Goal: Task Accomplishment & Management: Manage account settings

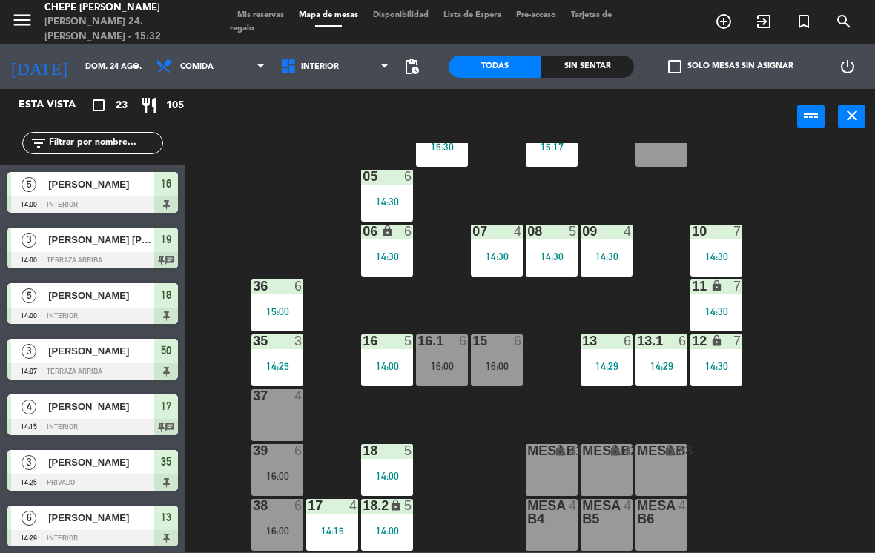
scroll to position [54, 0]
click at [339, 62] on span "Interior" at bounding box center [335, 66] width 125 height 33
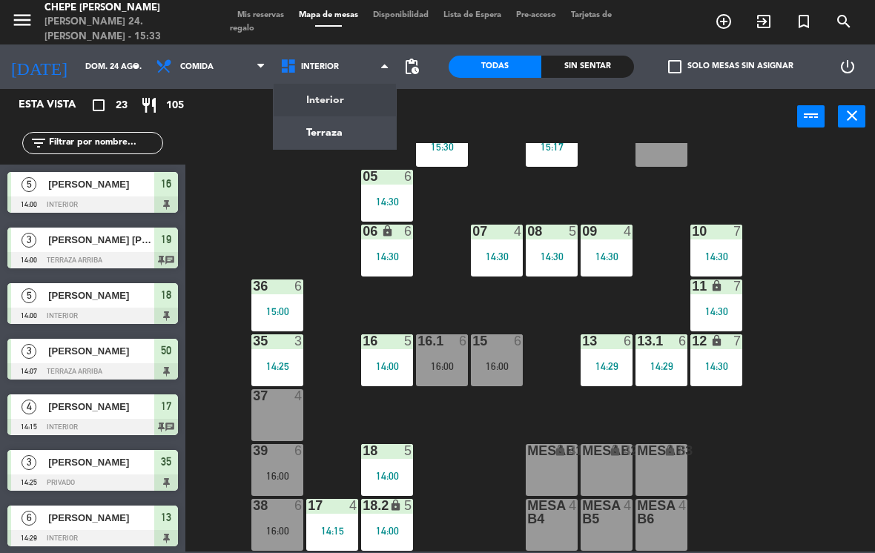
click at [346, 125] on ng-component "menu Chepe [PERSON_NAME] 24. [PERSON_NAME] - 15:33 Mis reservas Mapa de mesas D…" at bounding box center [437, 276] width 875 height 552
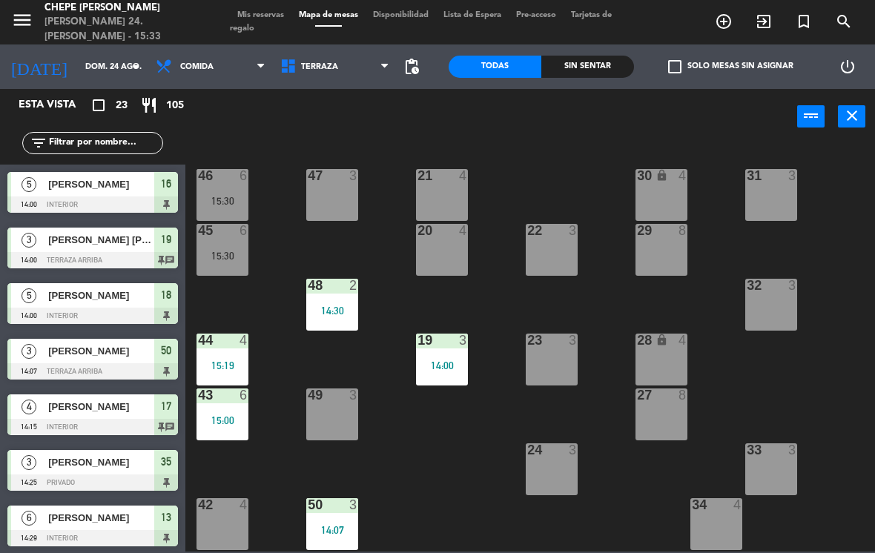
click at [336, 79] on span "Terraza" at bounding box center [335, 66] width 125 height 33
click at [357, 93] on ng-component "menu Chepe [PERSON_NAME] 24. [PERSON_NAME] - 15:33 Mis reservas Mapa de mesas D…" at bounding box center [437, 276] width 875 height 552
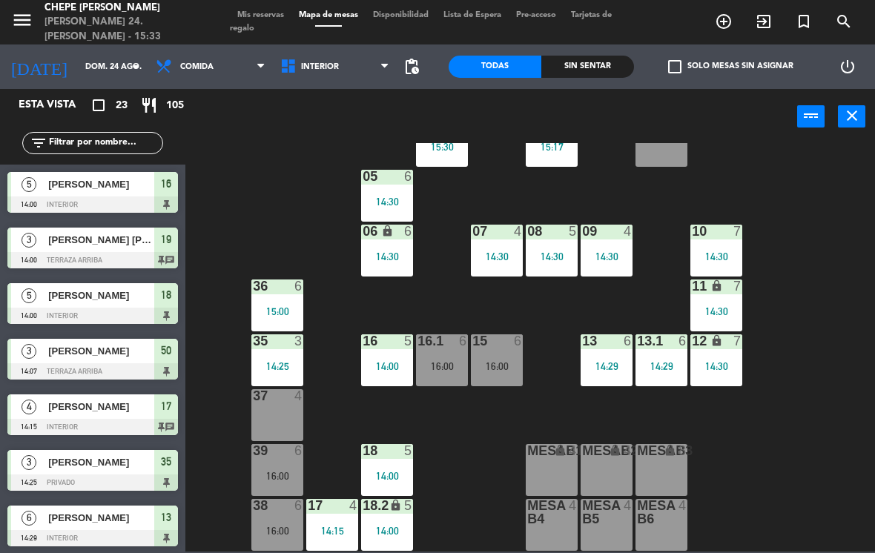
scroll to position [54, 0]
click at [549, 484] on div "MesaB1 lock 4" at bounding box center [552, 470] width 52 height 52
click at [284, 215] on div "02 3 15:17 4 3 15:30 01 3 05 6 14:30 06 lock 6 14:30 07 4 14:30 09 4 14:30 10 7…" at bounding box center [534, 347] width 681 height 409
click at [326, 77] on span "Interior" at bounding box center [335, 66] width 125 height 33
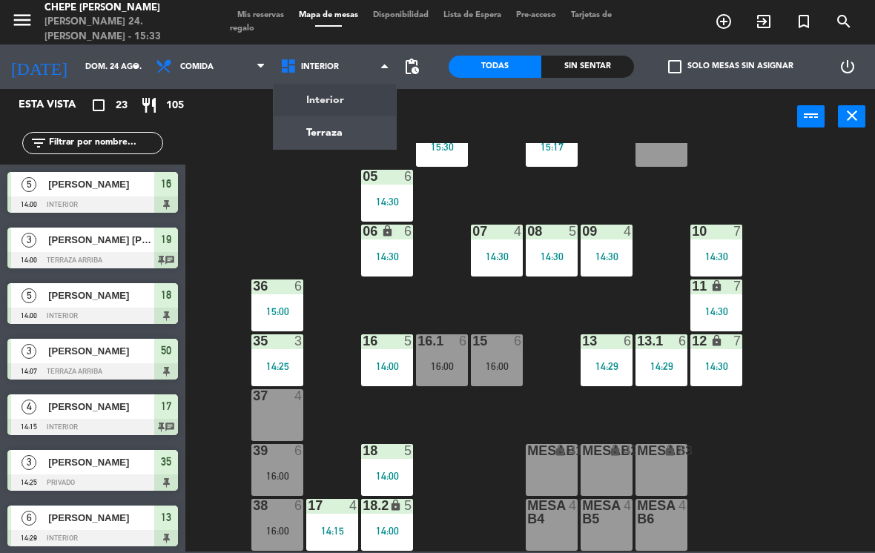
click at [357, 128] on ng-component "menu Chepe [PERSON_NAME] 24. [PERSON_NAME] - 15:33 Mis reservas Mapa de mesas D…" at bounding box center [437, 276] width 875 height 552
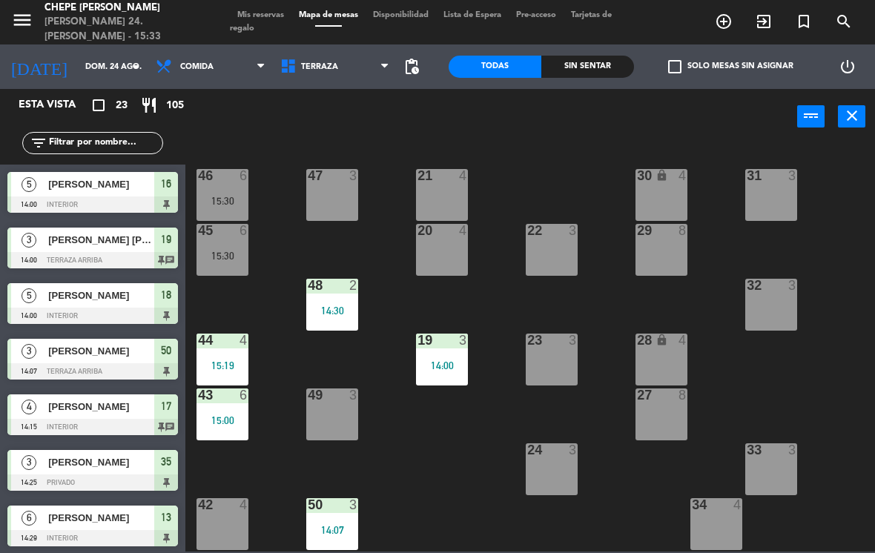
click at [428, 207] on div "21 4" at bounding box center [442, 195] width 52 height 52
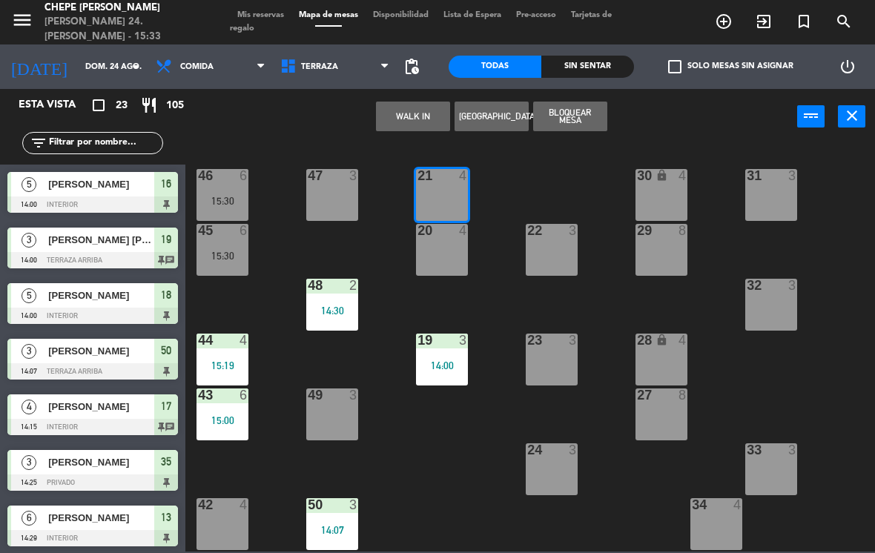
click at [425, 116] on button "WALK IN" at bounding box center [413, 117] width 74 height 30
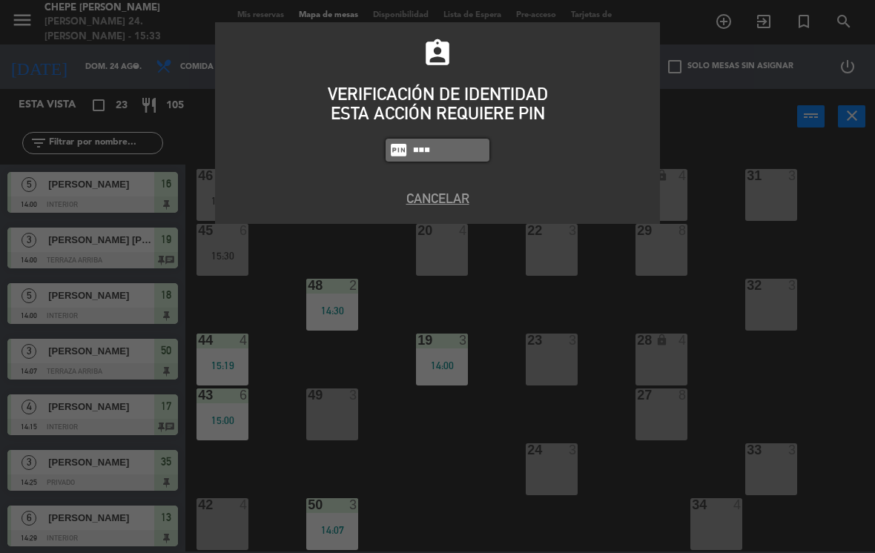
type input "1843"
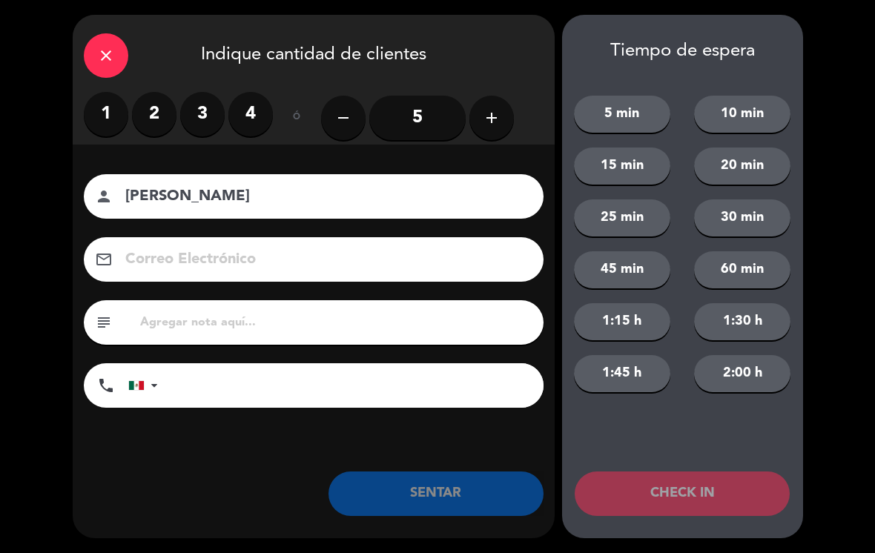
type input "[PERSON_NAME]"
click at [475, 127] on button "add" at bounding box center [491, 118] width 44 height 44
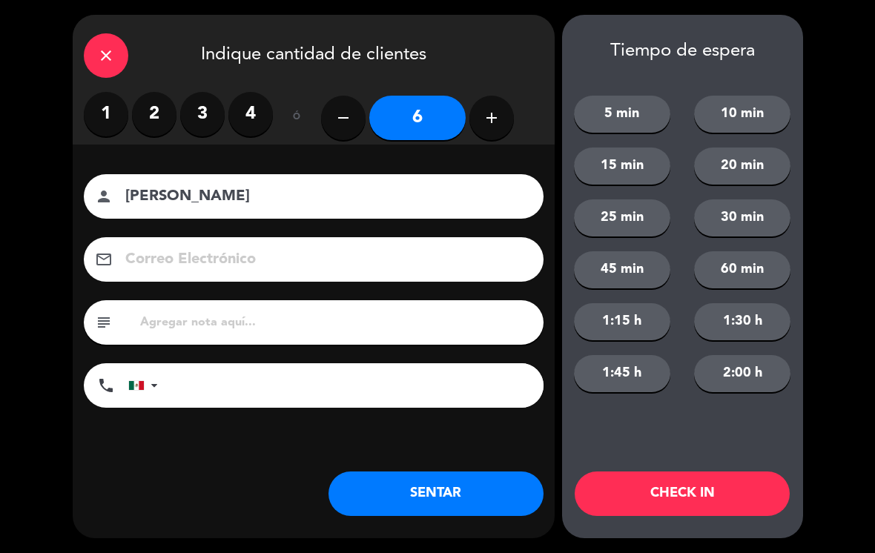
click at [457, 501] on button "SENTAR" at bounding box center [435, 494] width 215 height 44
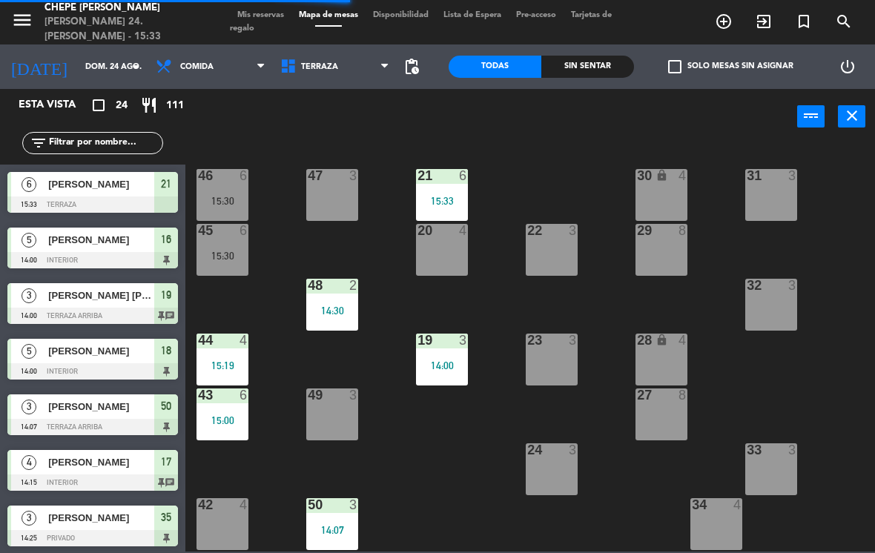
click at [463, 214] on div "21 6 15:33" at bounding box center [442, 195] width 52 height 52
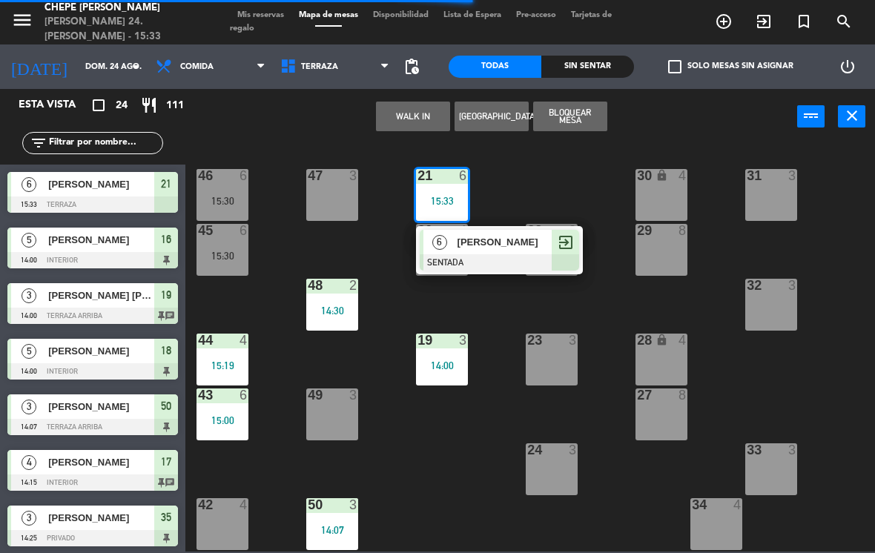
click at [483, 254] on div at bounding box center [499, 262] width 159 height 16
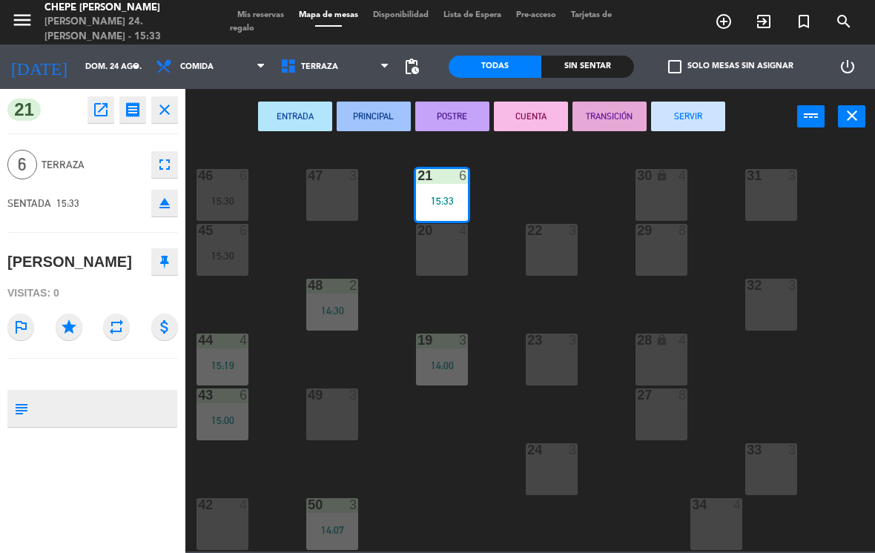
click at [439, 257] on div "20 4" at bounding box center [442, 250] width 52 height 52
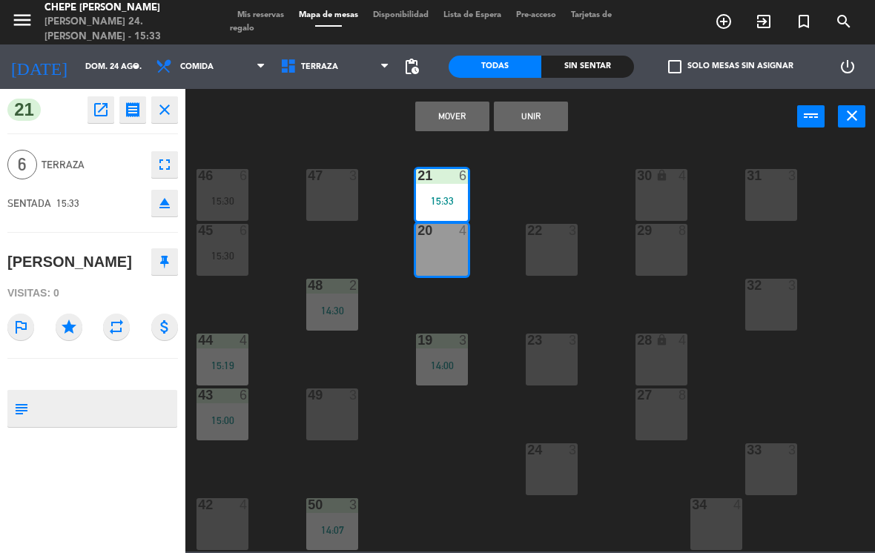
click at [535, 130] on button "Unir" at bounding box center [531, 117] width 74 height 30
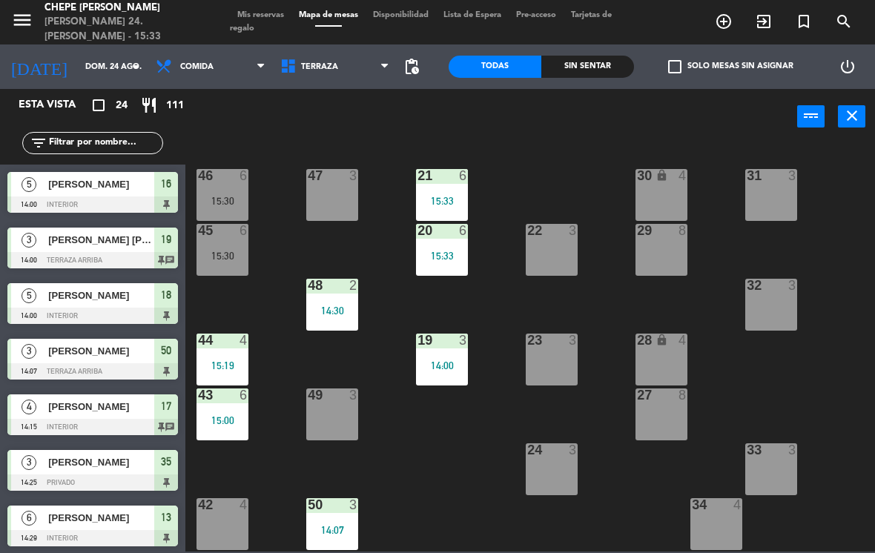
scroll to position [307, 0]
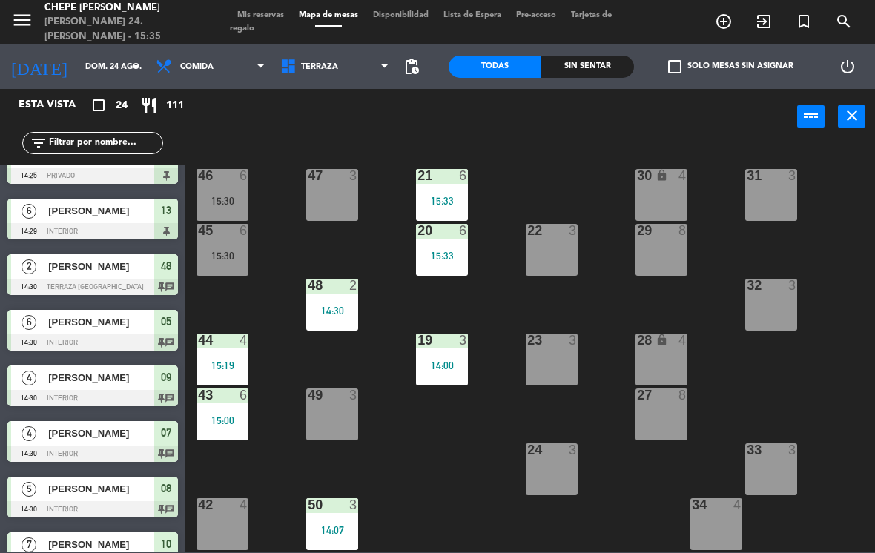
click at [445, 346] on div at bounding box center [442, 340] width 24 height 13
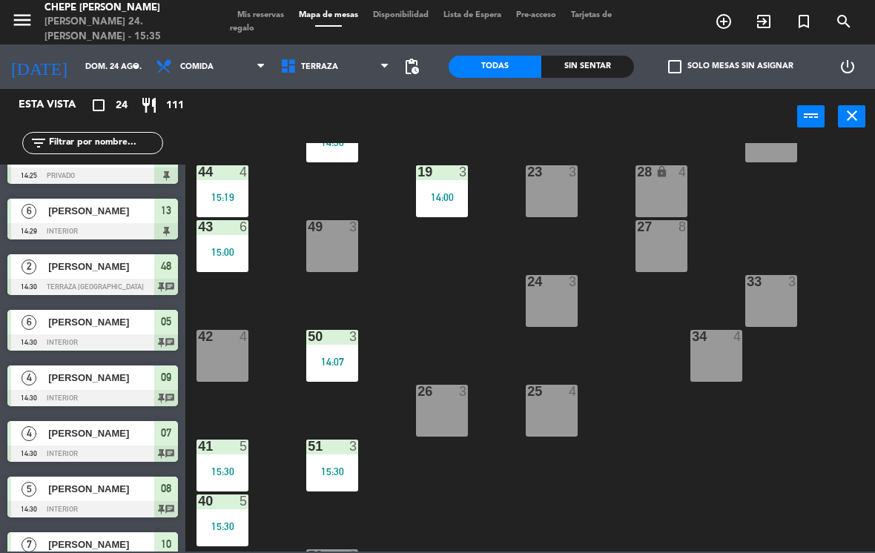
scroll to position [188, 0]
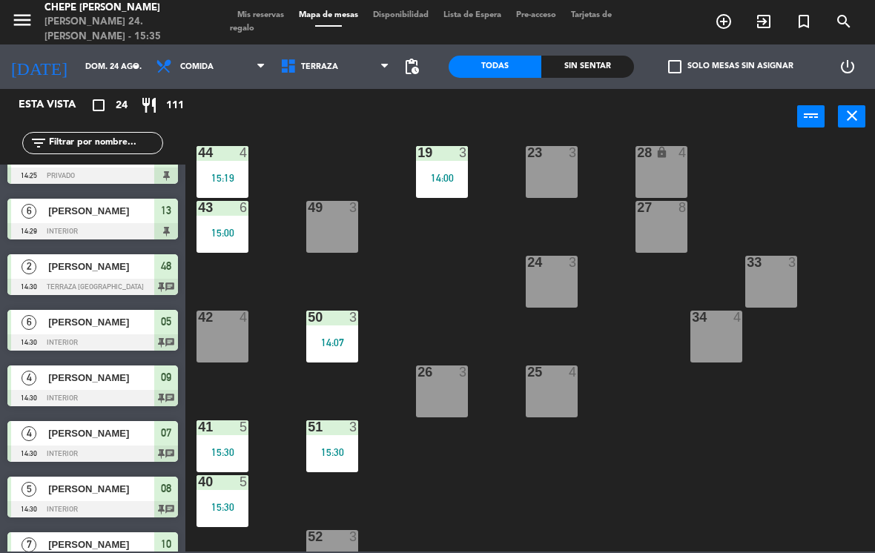
click at [343, 57] on span "Terraza" at bounding box center [335, 66] width 125 height 33
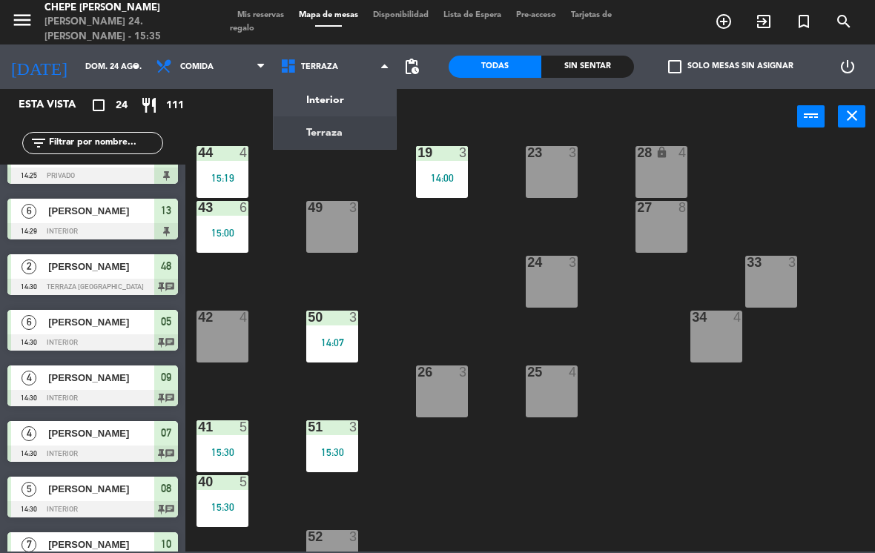
click at [359, 94] on ng-component "menu Chepe [PERSON_NAME] 24. [PERSON_NAME] - 15:35 Mis reservas Mapa de mesas D…" at bounding box center [437, 276] width 875 height 552
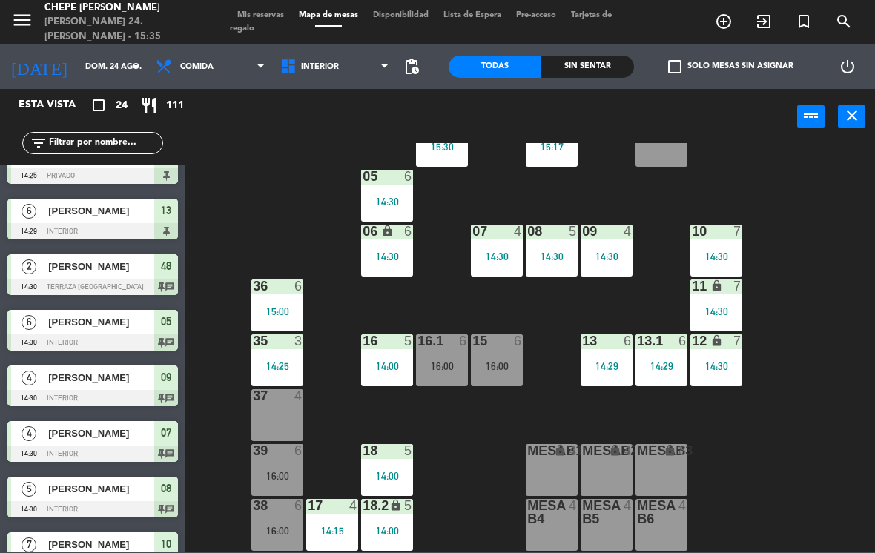
scroll to position [54, 0]
click at [556, 480] on div "MesaB1 lock 4" at bounding box center [552, 470] width 52 height 52
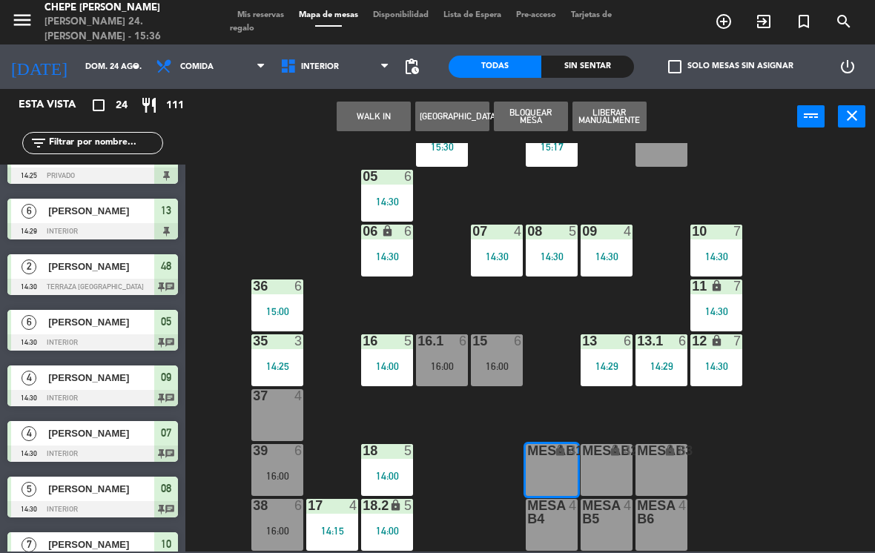
click at [381, 122] on button "WALK IN" at bounding box center [374, 117] width 74 height 30
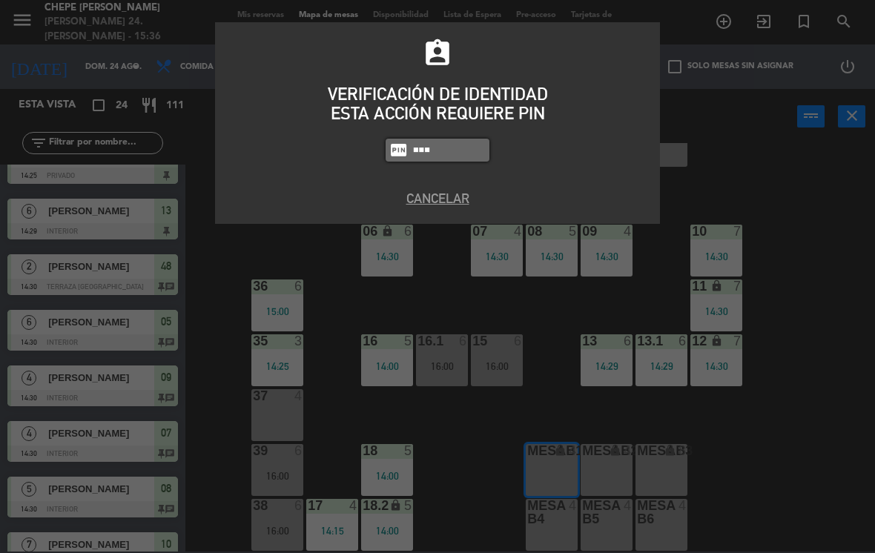
type input "1843"
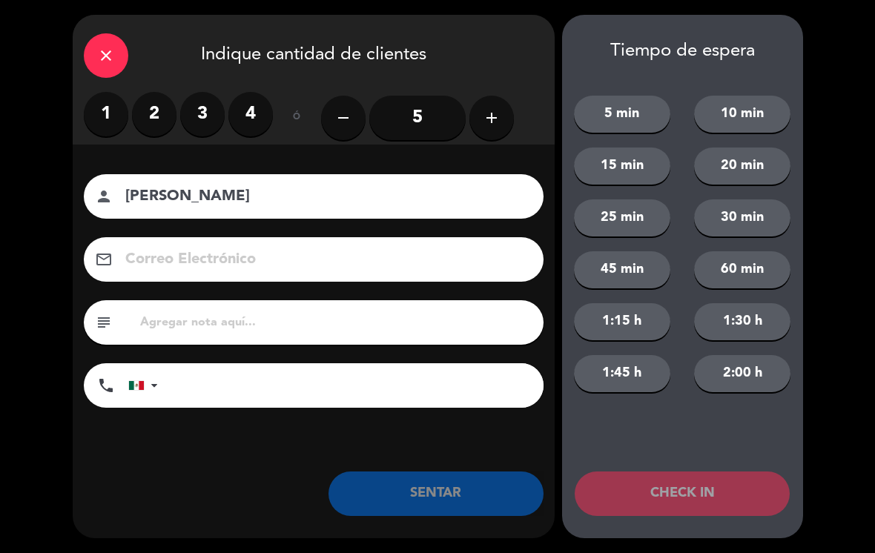
type input "[PERSON_NAME]"
click at [496, 132] on button "add" at bounding box center [491, 118] width 44 height 44
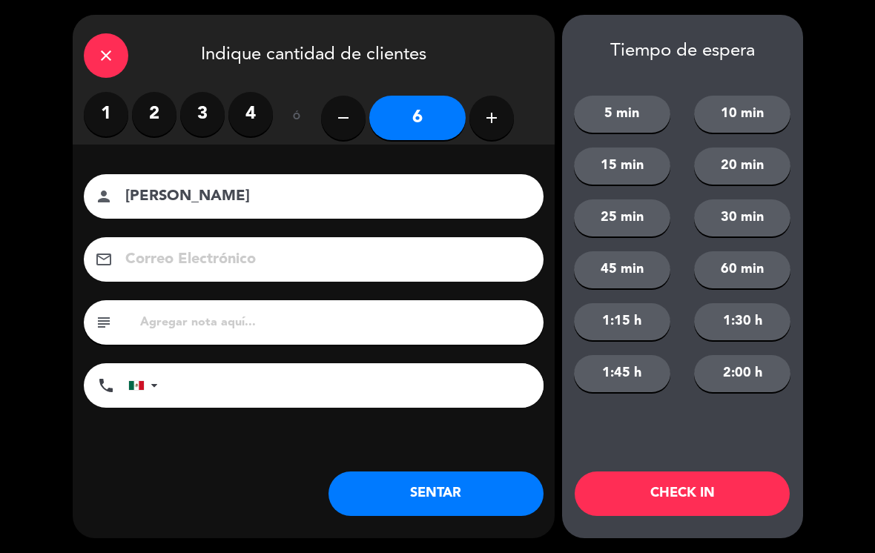
click at [348, 122] on icon "remove" at bounding box center [343, 118] width 18 height 18
type input "5"
click at [479, 491] on button "SENTAR" at bounding box center [435, 494] width 215 height 44
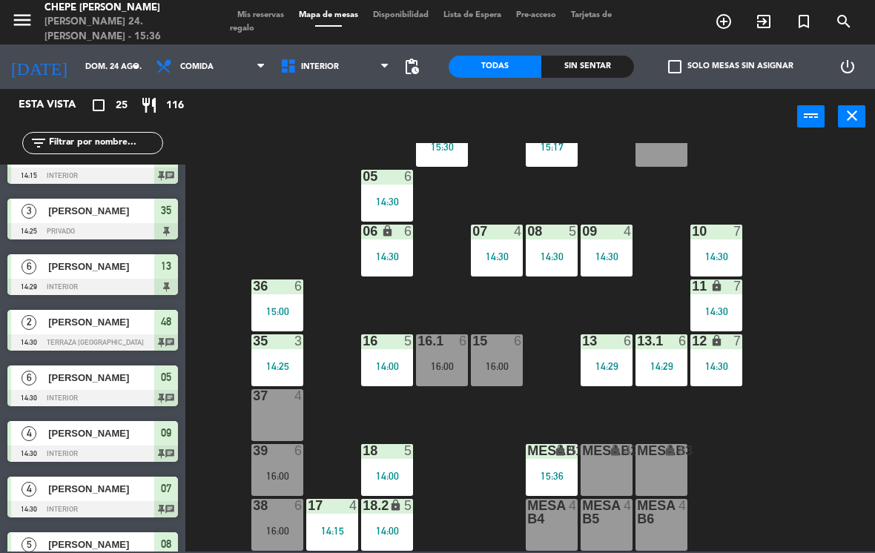
scroll to position [0, 0]
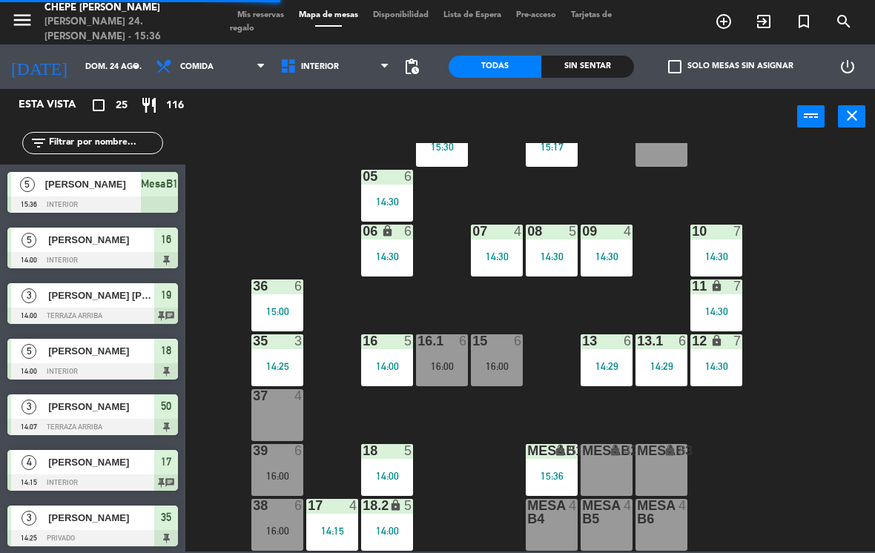
click at [611, 368] on div "14:29" at bounding box center [607, 366] width 52 height 10
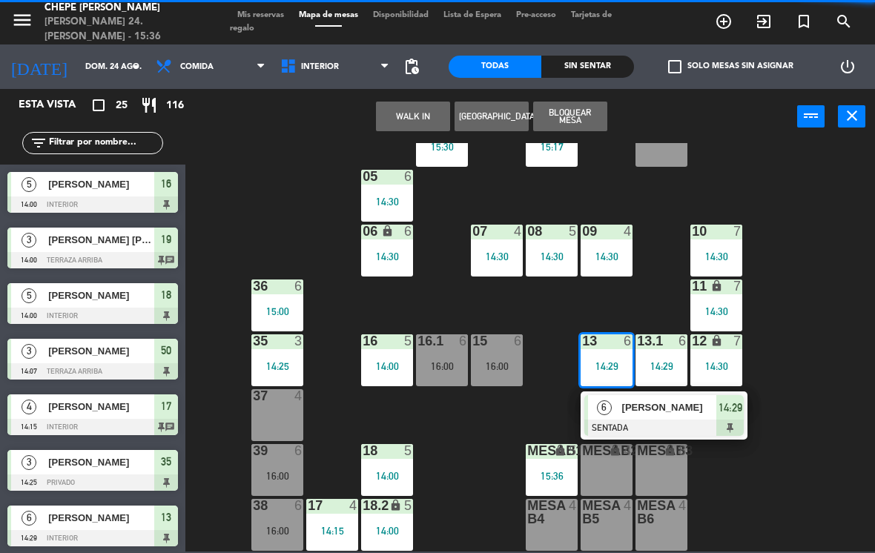
click at [699, 412] on span "[PERSON_NAME]" at bounding box center [669, 408] width 95 height 16
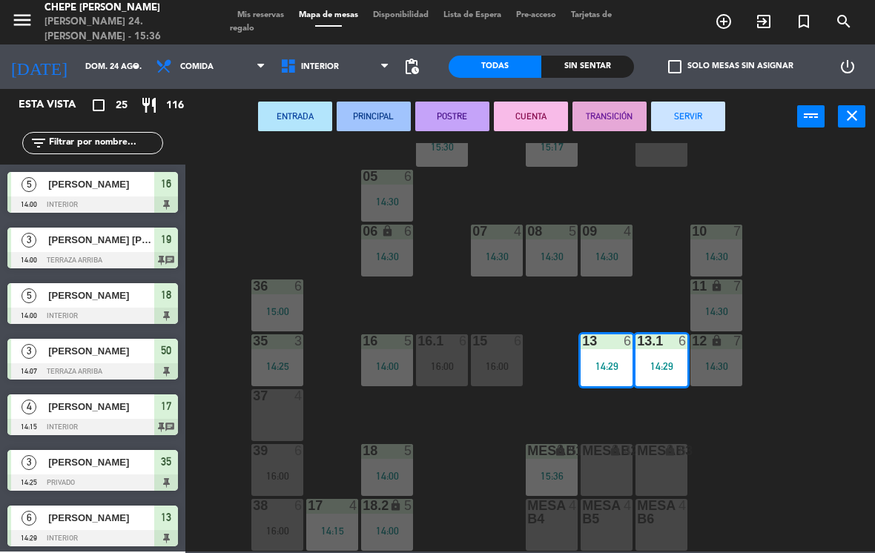
click at [707, 128] on button "SERVIR" at bounding box center [688, 117] width 74 height 30
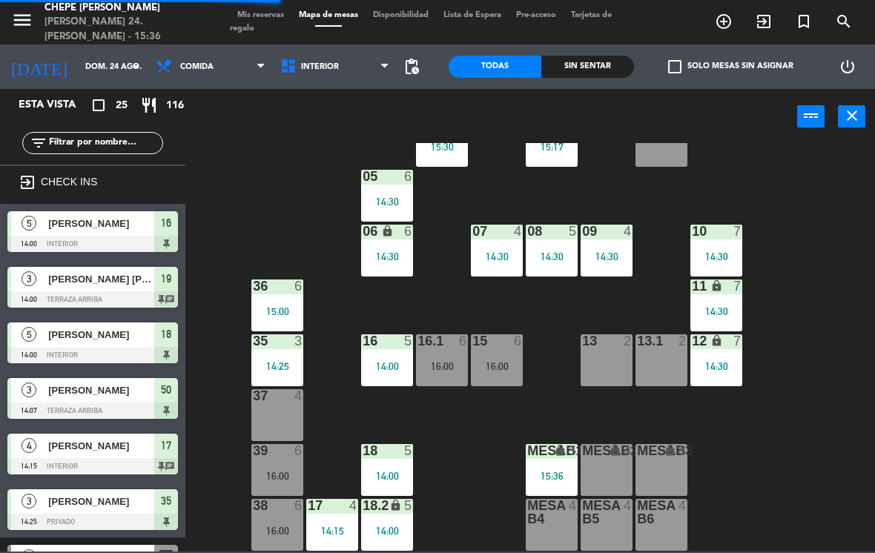
click at [485, 361] on div "16:00" at bounding box center [497, 366] width 52 height 10
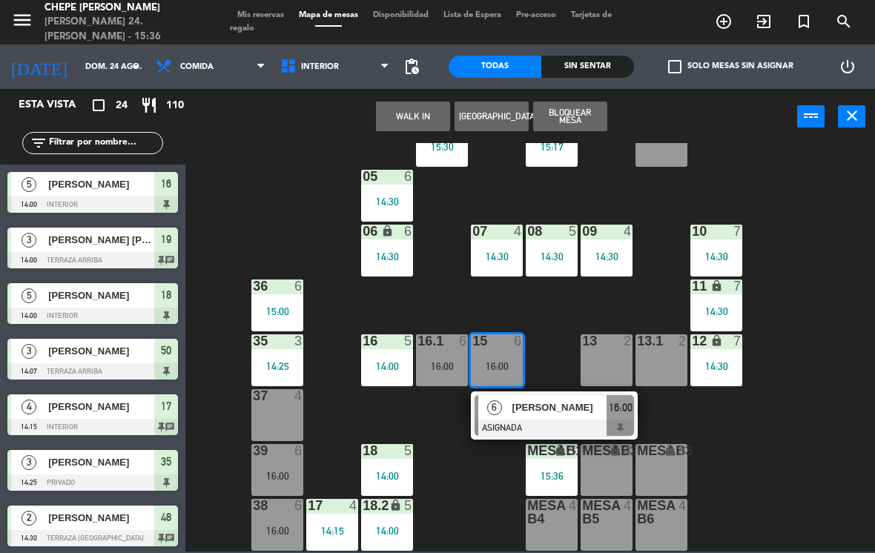
click at [572, 415] on span "[PERSON_NAME]" at bounding box center [559, 408] width 95 height 16
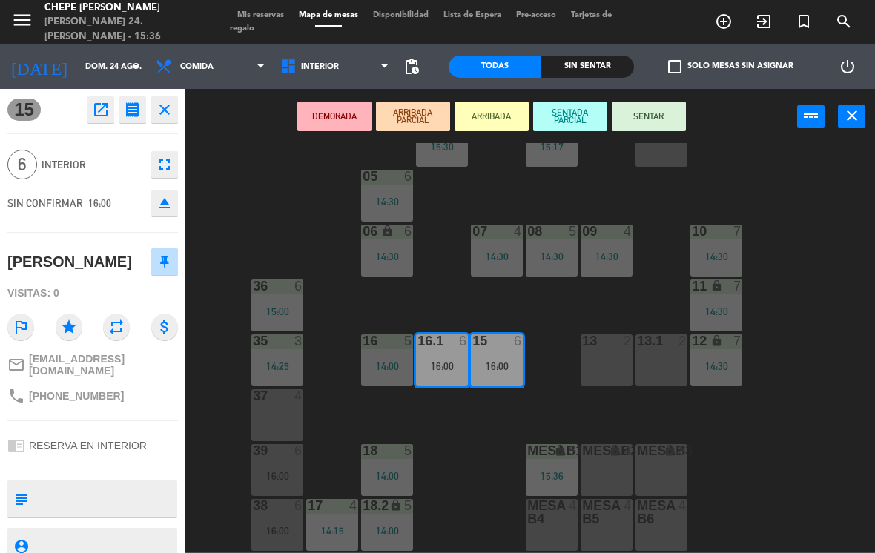
click at [608, 374] on div "13 2" at bounding box center [607, 360] width 52 height 52
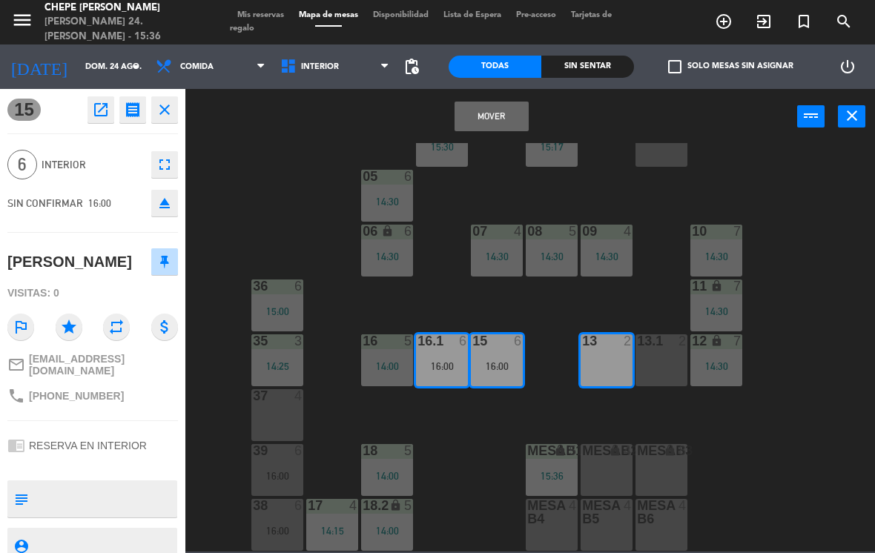
click at [492, 122] on button "Mover" at bounding box center [492, 117] width 74 height 30
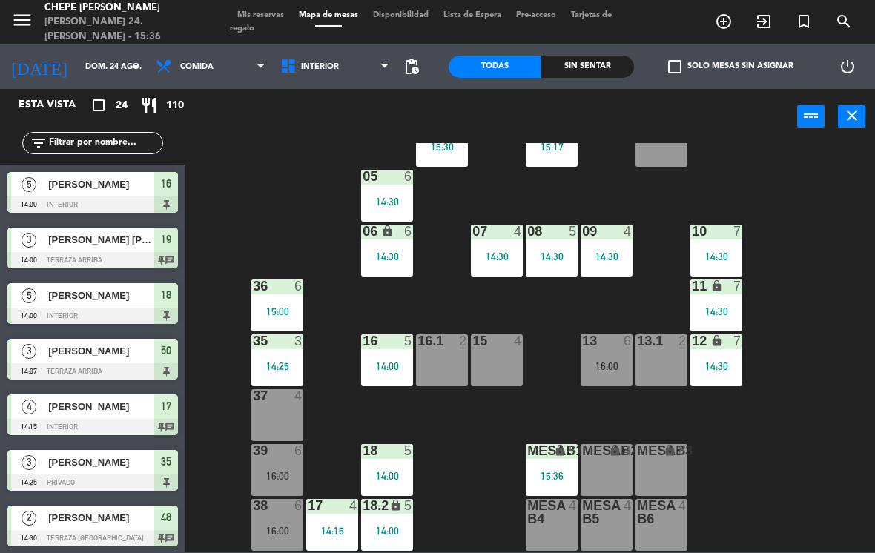
scroll to position [363, 0]
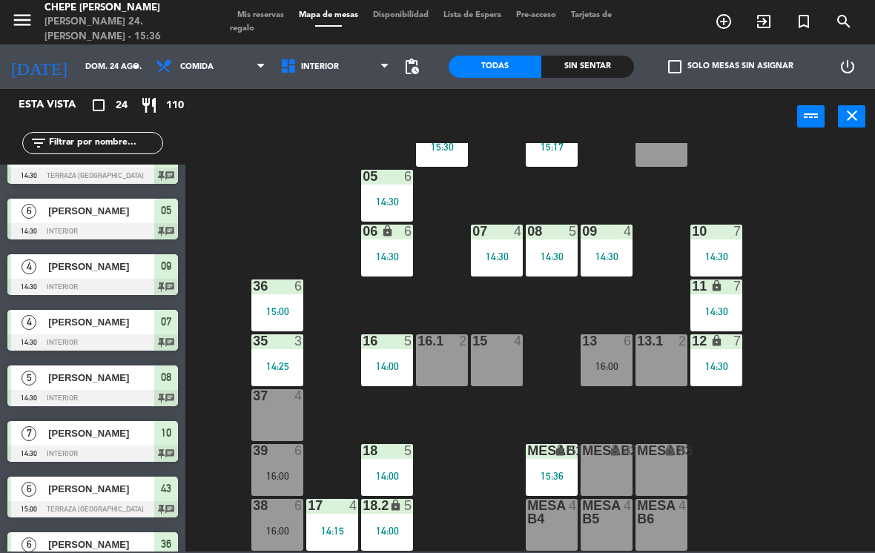
click at [608, 366] on div "16:00" at bounding box center [607, 366] width 52 height 10
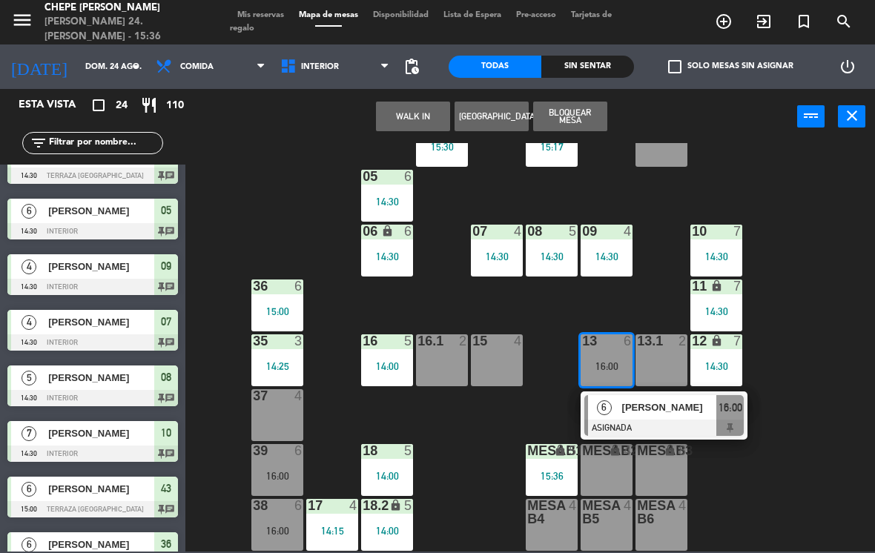
click at [650, 423] on div at bounding box center [663, 428] width 159 height 16
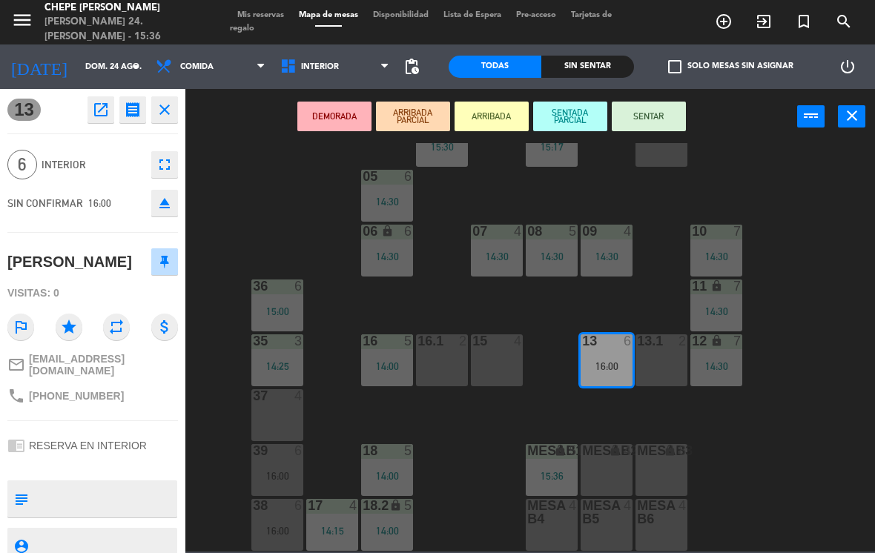
click at [665, 357] on div "13.1 2" at bounding box center [661, 360] width 52 height 52
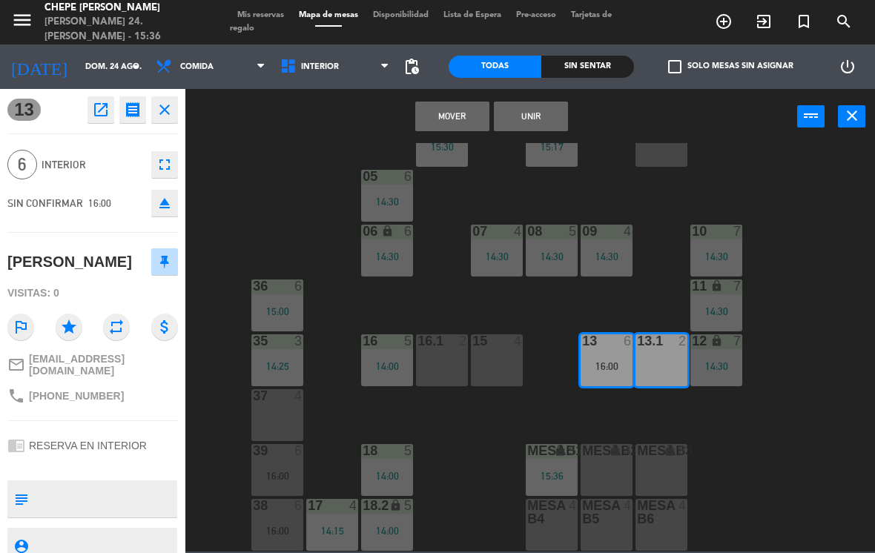
click at [552, 126] on button "Unir" at bounding box center [531, 117] width 74 height 30
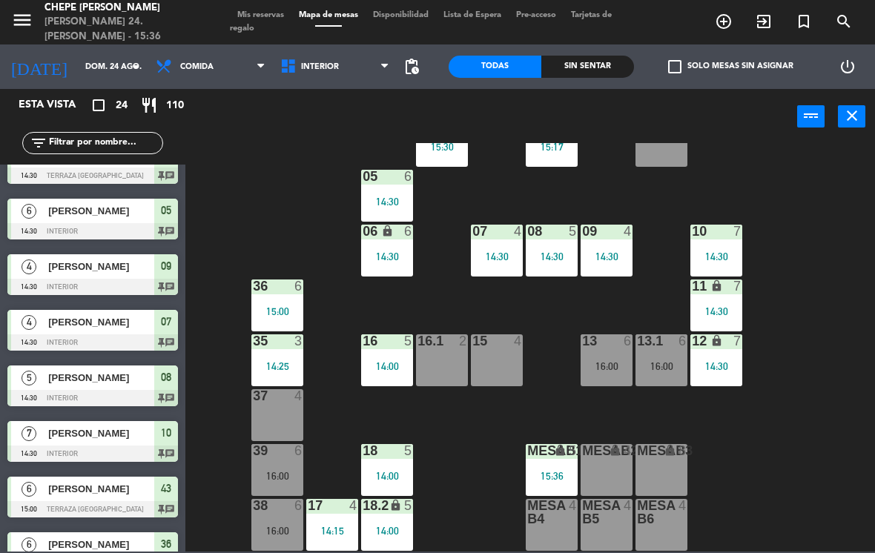
click at [558, 475] on div "15:36" at bounding box center [552, 476] width 52 height 10
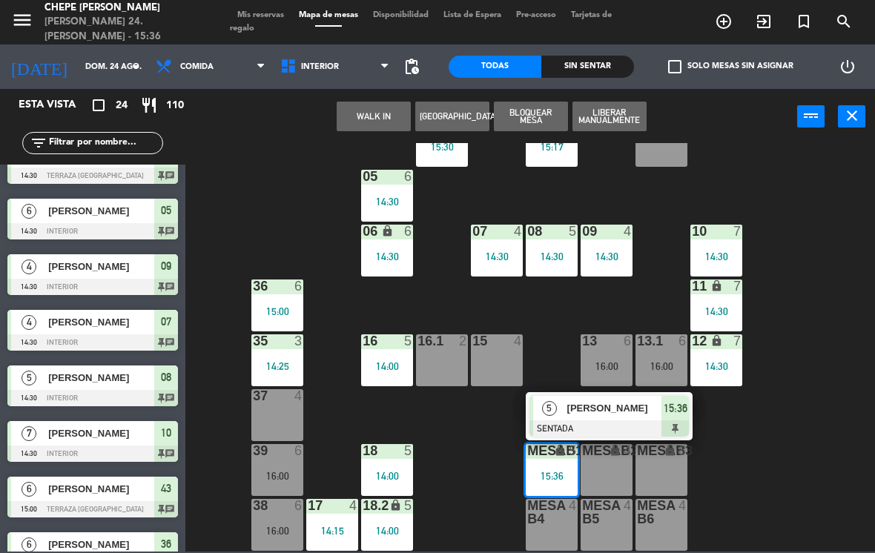
click at [626, 429] on div at bounding box center [608, 428] width 159 height 16
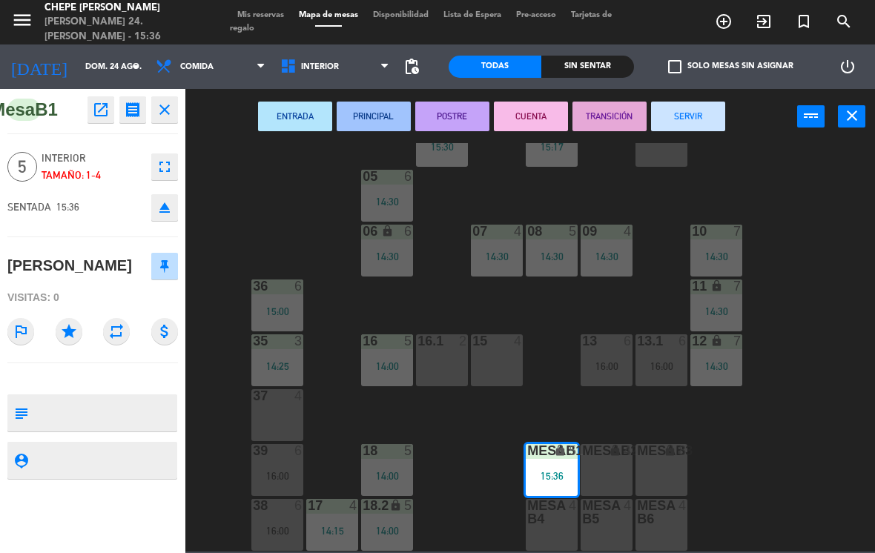
click at [448, 368] on div "16.1 2" at bounding box center [442, 360] width 52 height 52
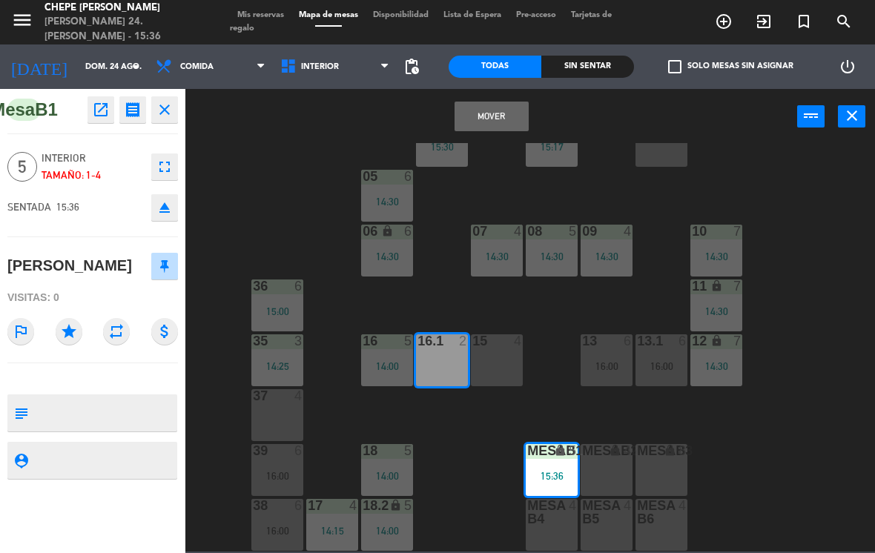
click at [502, 130] on button "Mover" at bounding box center [492, 117] width 74 height 30
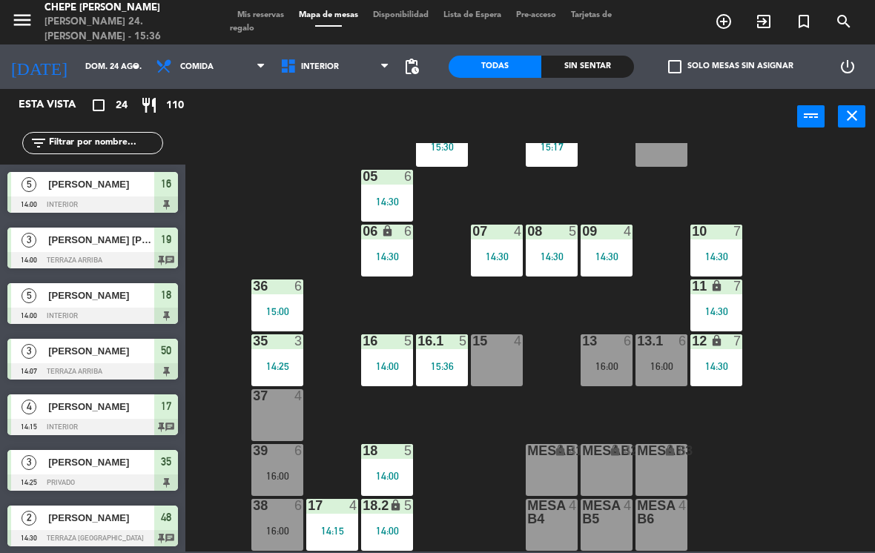
scroll to position [307, 0]
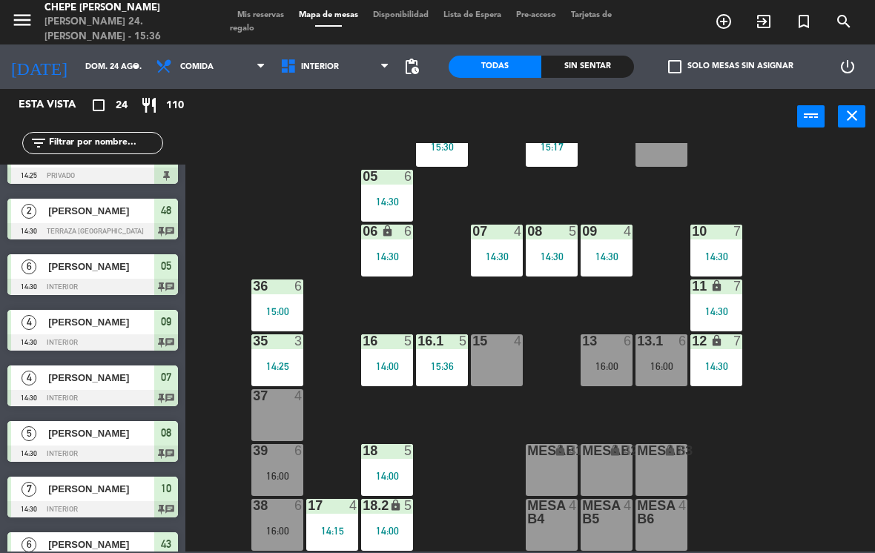
click at [445, 366] on div "15:36" at bounding box center [442, 366] width 52 height 10
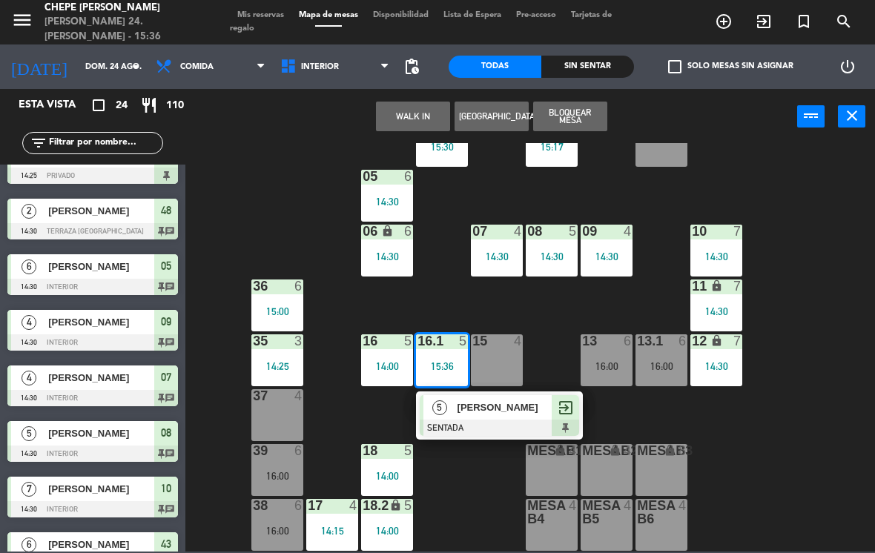
click at [523, 414] on span "[PERSON_NAME]" at bounding box center [504, 408] width 95 height 16
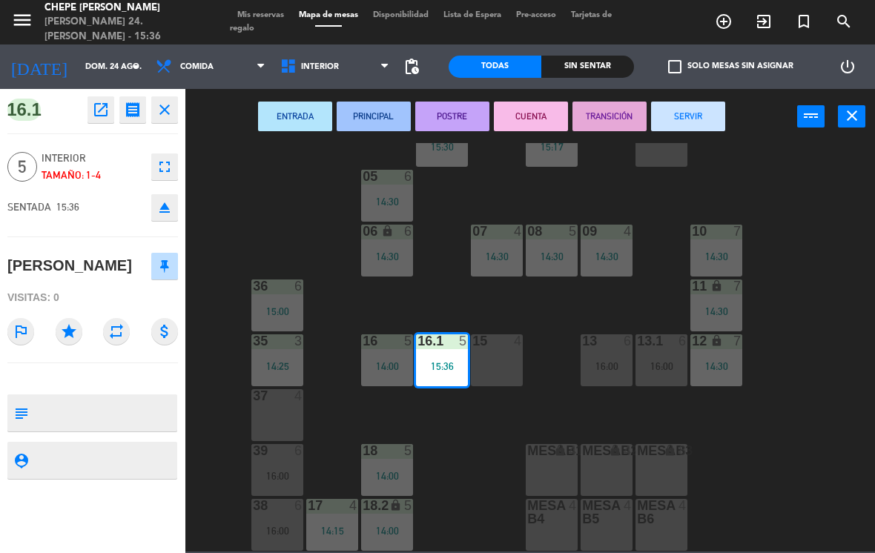
click at [489, 369] on div "15 4" at bounding box center [497, 360] width 52 height 52
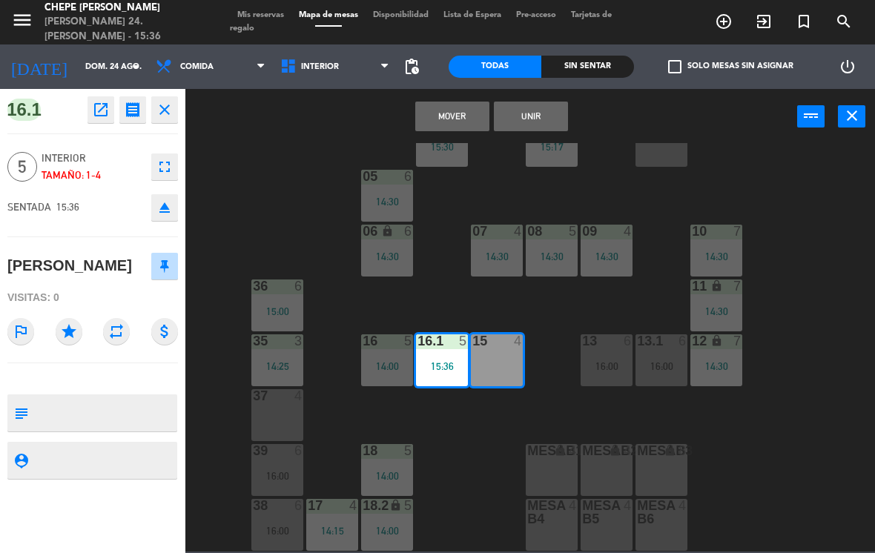
click at [529, 127] on button "Unir" at bounding box center [531, 117] width 74 height 30
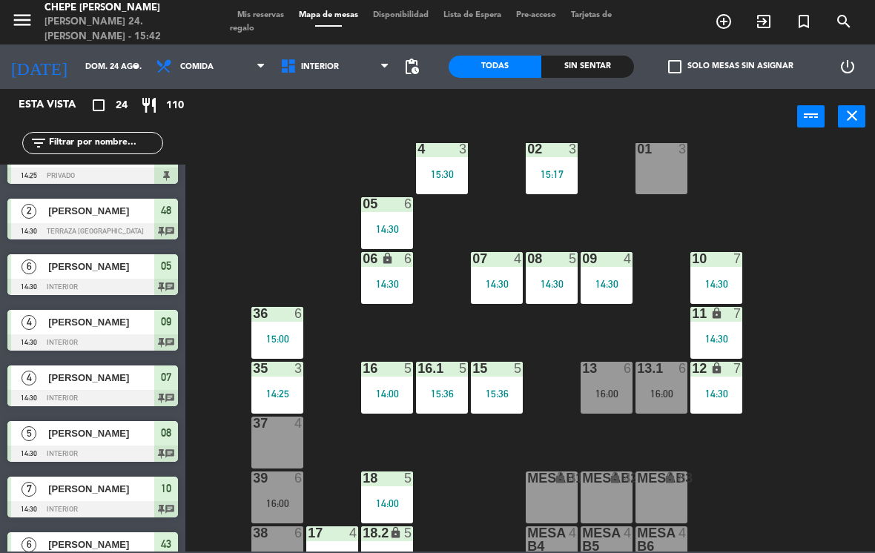
scroll to position [27, 0]
click at [494, 282] on div "14:30" at bounding box center [497, 284] width 52 height 10
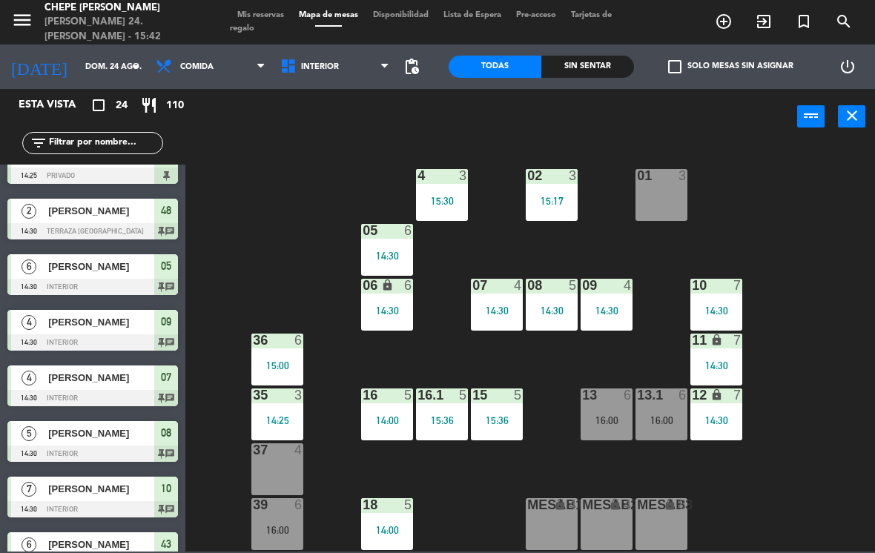
scroll to position [0, 0]
click at [495, 312] on div "14:30" at bounding box center [497, 310] width 52 height 10
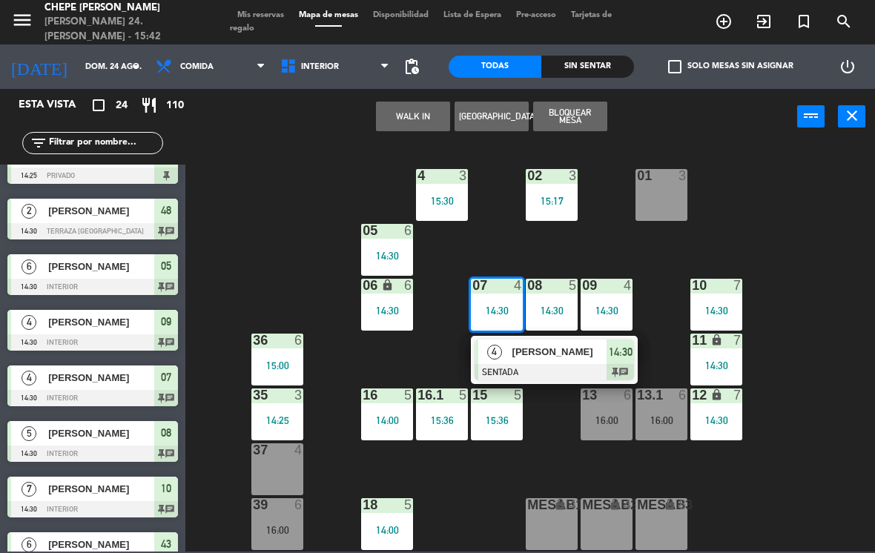
click at [569, 359] on span "[PERSON_NAME]" at bounding box center [559, 352] width 95 height 16
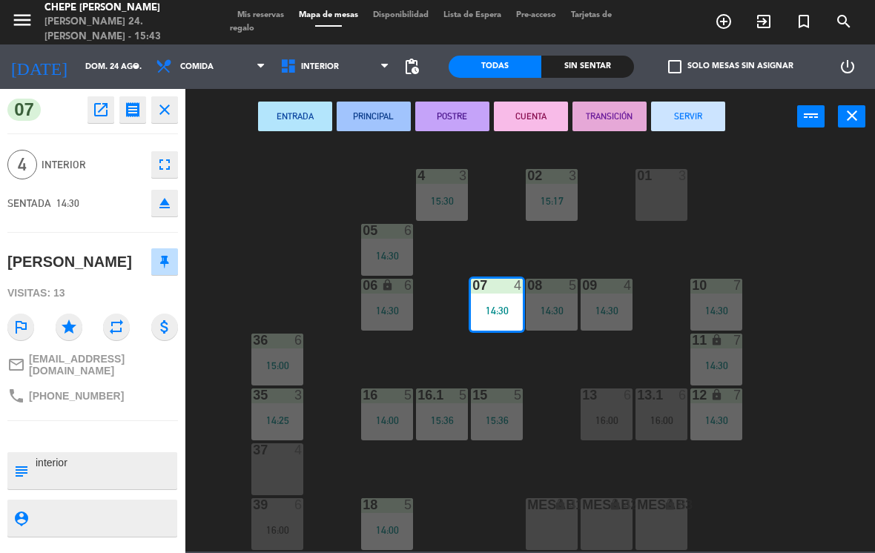
click at [693, 113] on button "SERVIR" at bounding box center [688, 117] width 74 height 30
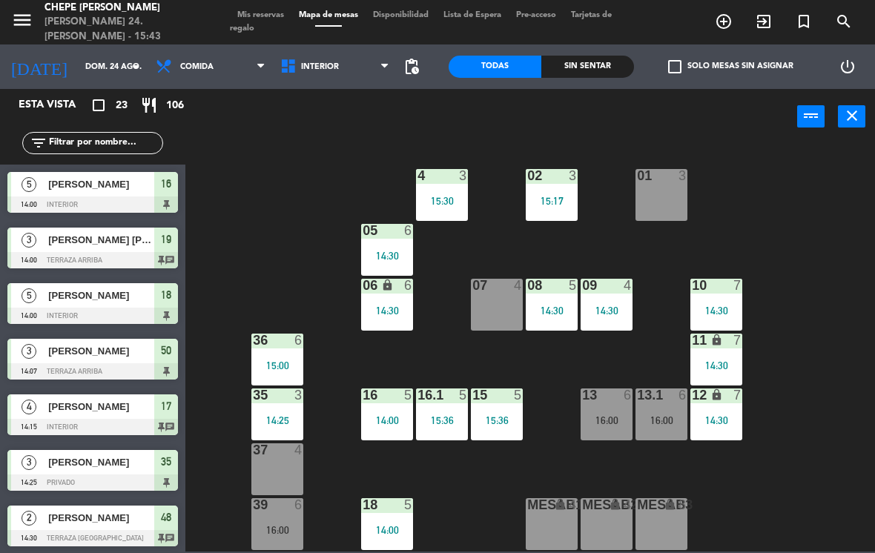
click at [492, 313] on div "07 4" at bounding box center [497, 305] width 52 height 52
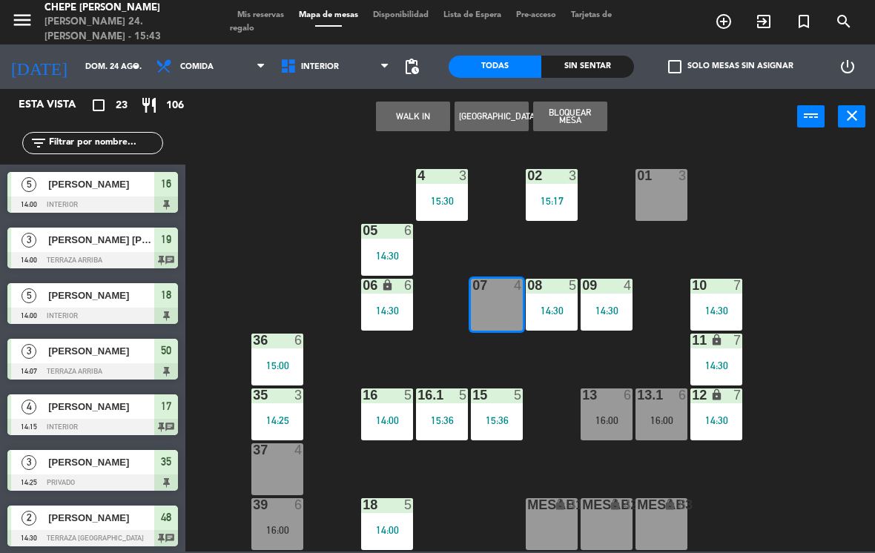
click at [423, 125] on button "WALK IN" at bounding box center [413, 117] width 74 height 30
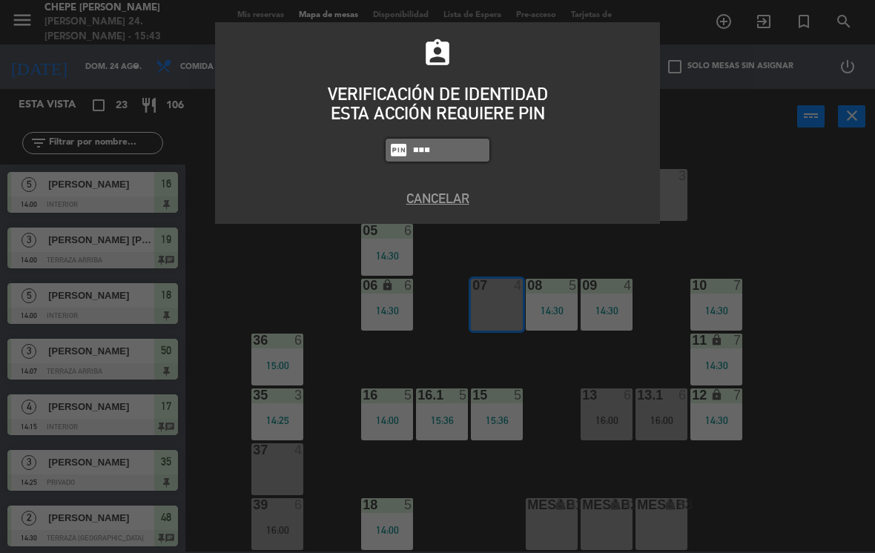
type input "8663"
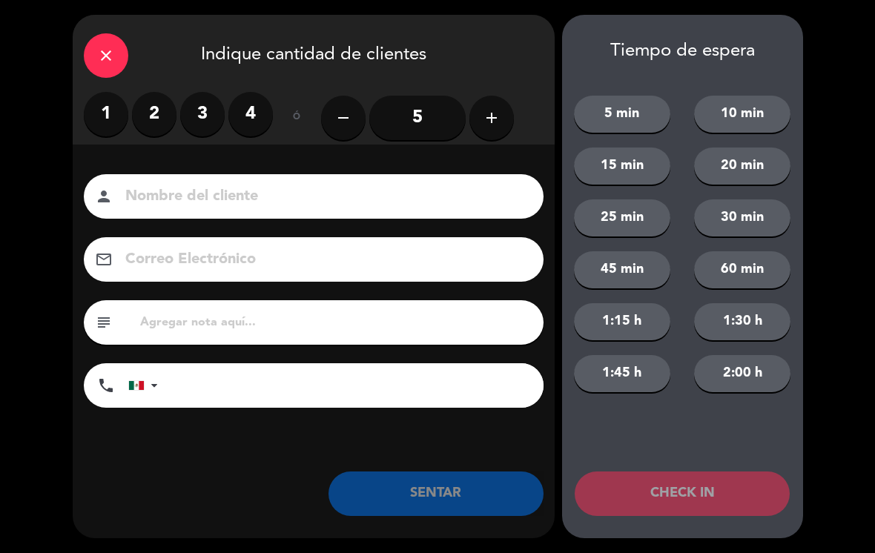
click at [165, 123] on label "2" at bounding box center [154, 114] width 44 height 44
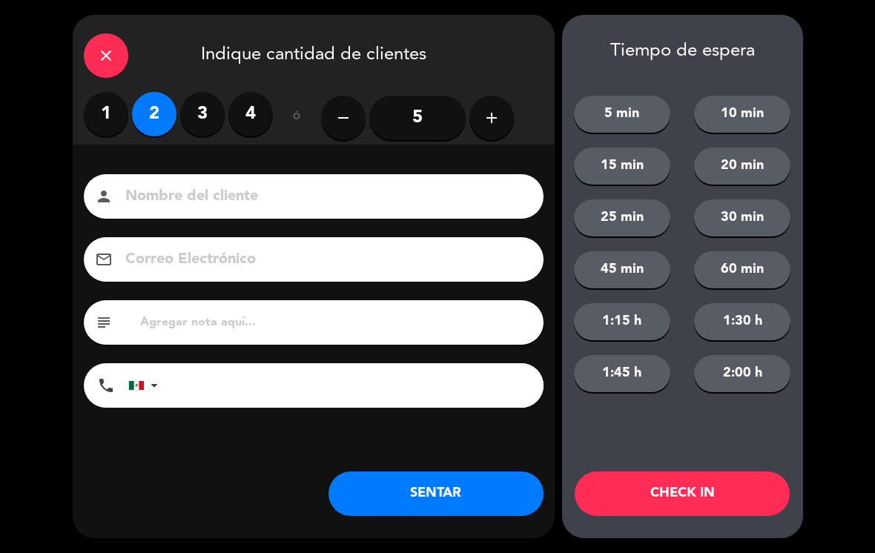
click at [179, 210] on input at bounding box center [324, 197] width 400 height 26
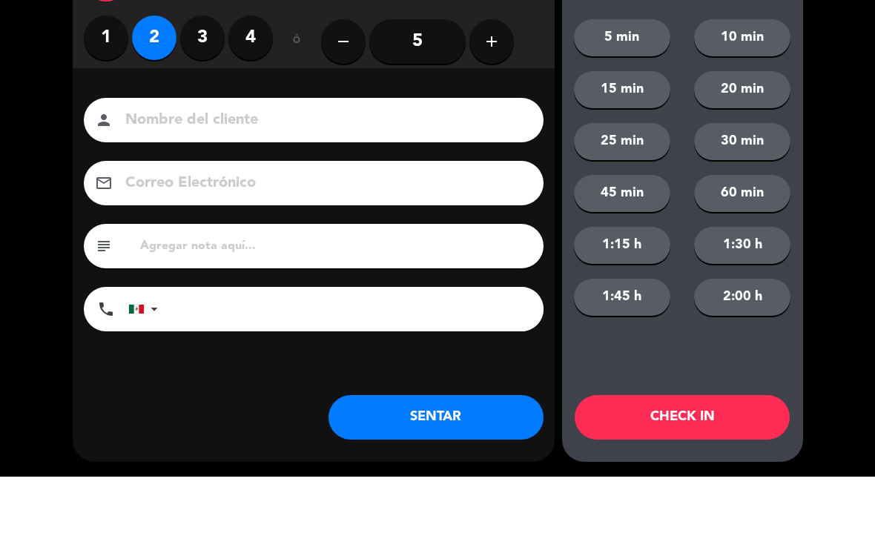
click at [196, 92] on label "3" at bounding box center [202, 114] width 44 height 44
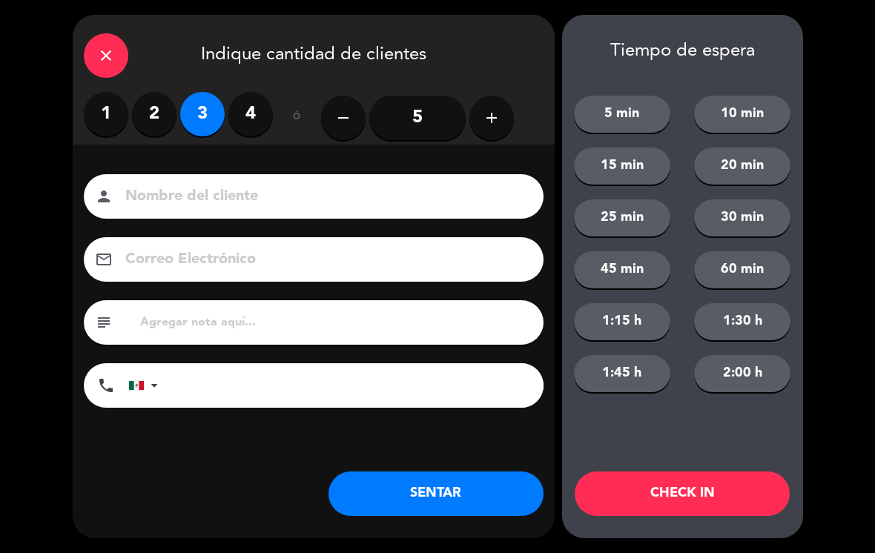
click at [180, 203] on input at bounding box center [324, 197] width 400 height 26
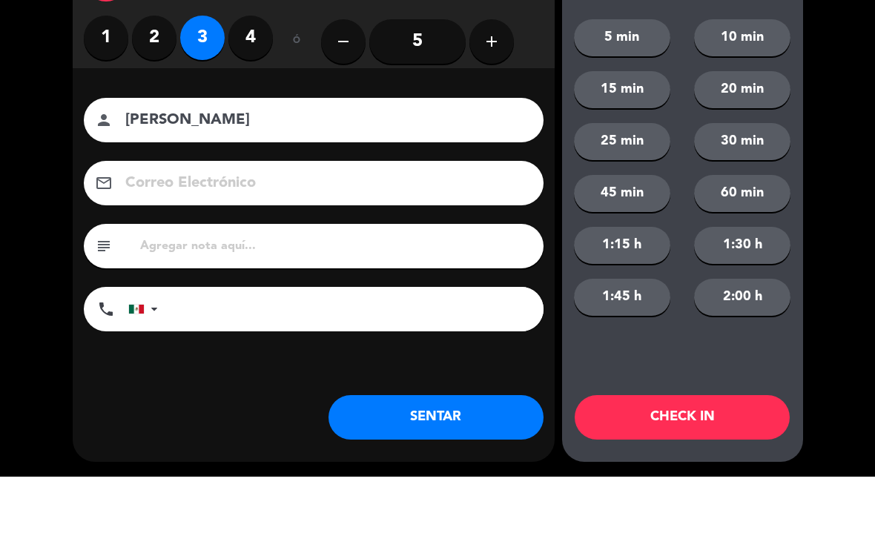
type input "[PERSON_NAME]"
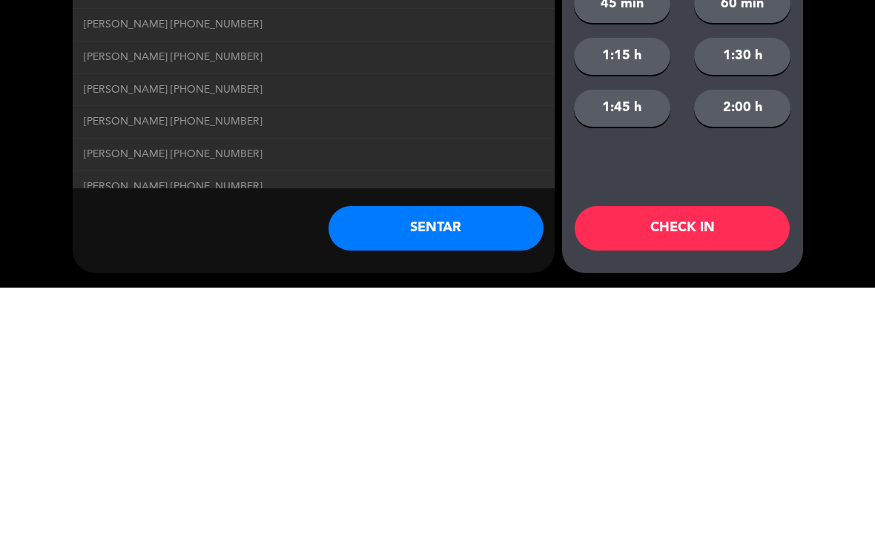
click at [377, 472] on button "SENTAR" at bounding box center [435, 494] width 215 height 44
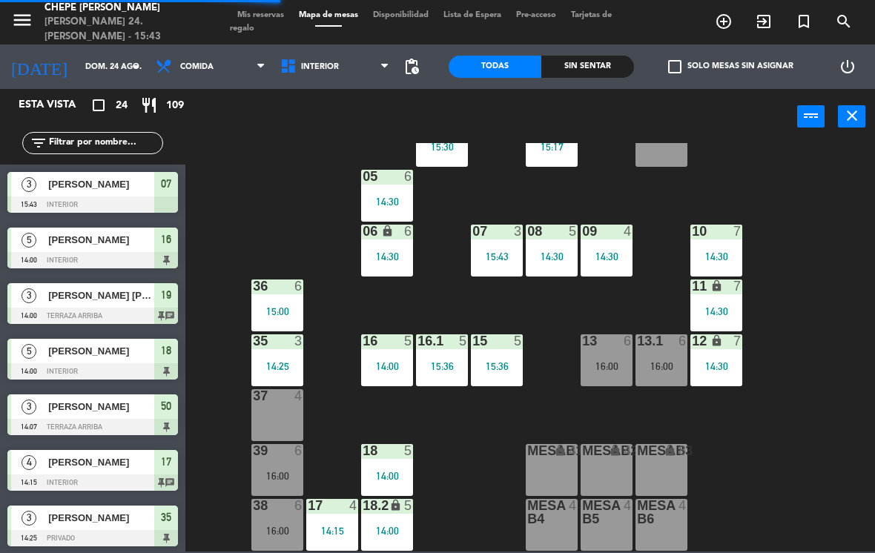
scroll to position [54, 0]
click at [610, 368] on div "16:00" at bounding box center [607, 366] width 52 height 10
click at [782, 494] on div "02 3 15:17 4 3 15:30 01 3 05 6 14:30 06 lock 6 14:30 07 3 15:43 09 4 14:30 10 7…" at bounding box center [534, 347] width 681 height 409
click at [282, 481] on div "16:00" at bounding box center [277, 476] width 52 height 10
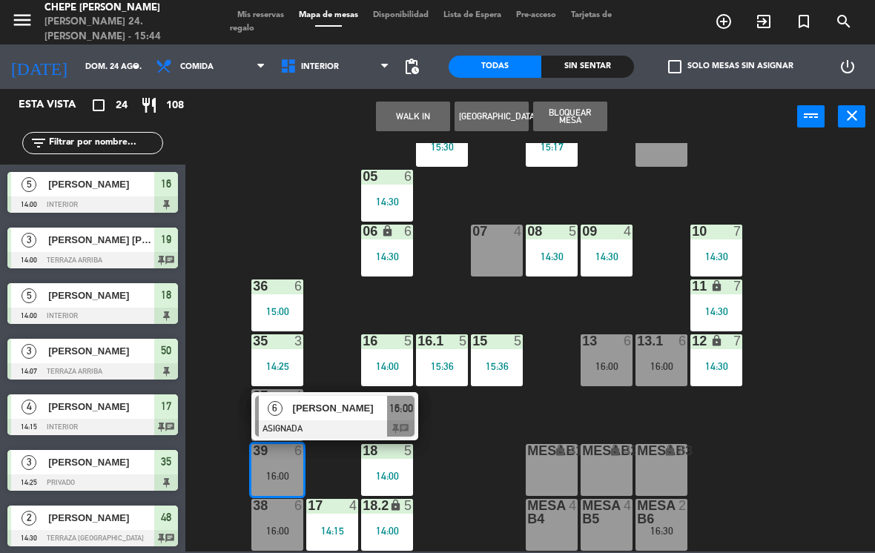
click at [291, 418] on div "[PERSON_NAME]" at bounding box center [339, 408] width 96 height 24
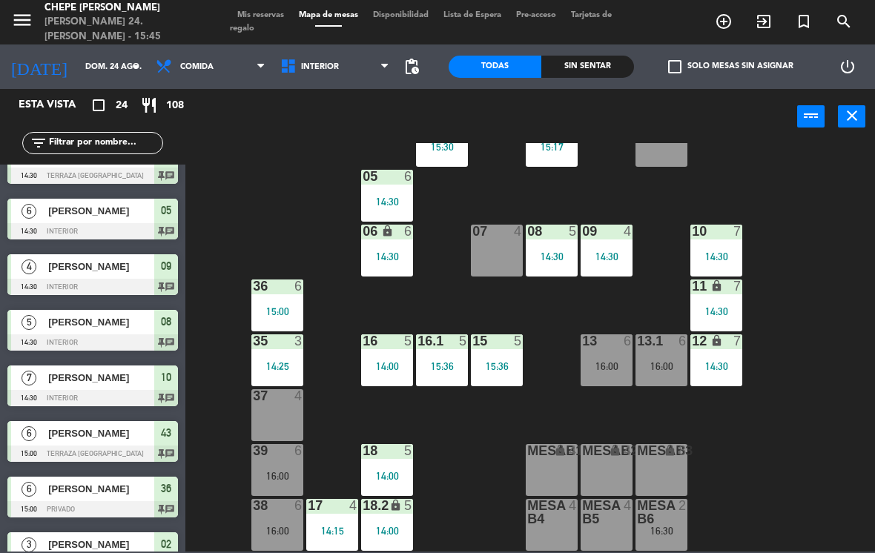
click at [282, 474] on div "16:00" at bounding box center [277, 476] width 52 height 10
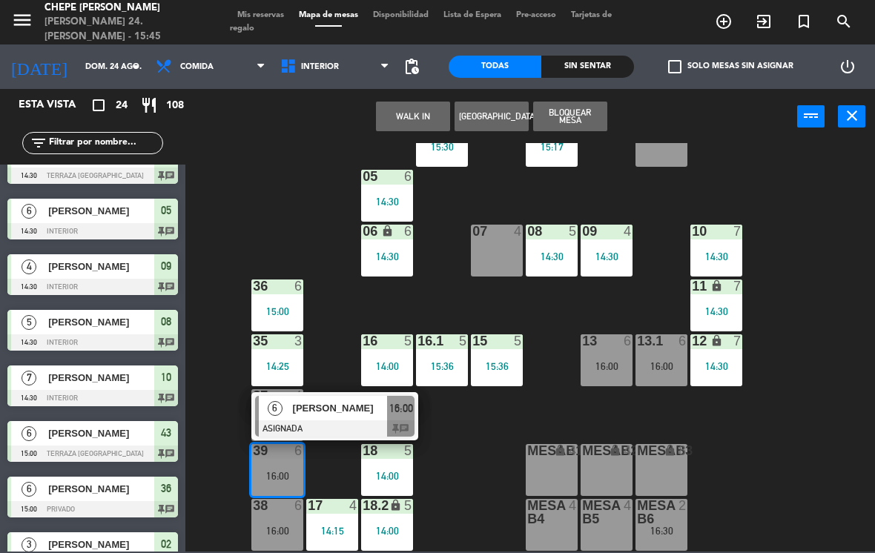
click at [281, 398] on div "6" at bounding box center [275, 408] width 32 height 24
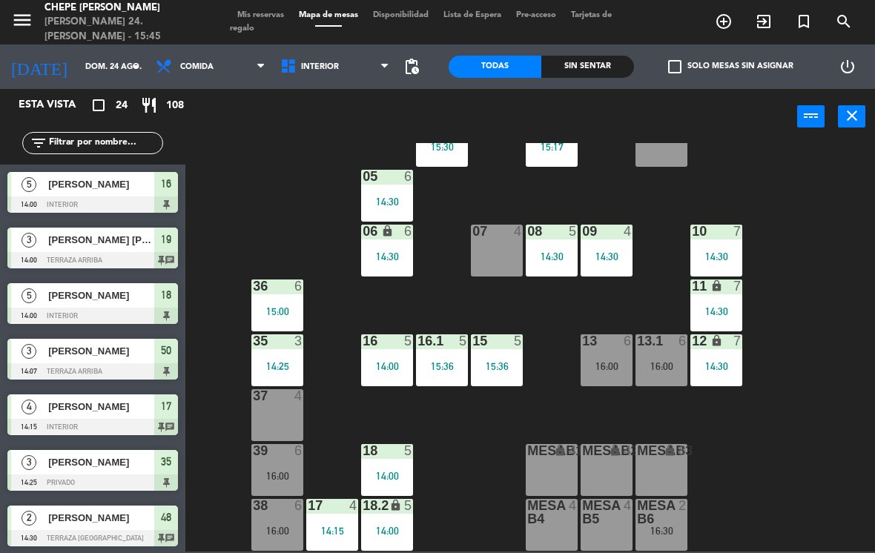
scroll to position [363, 0]
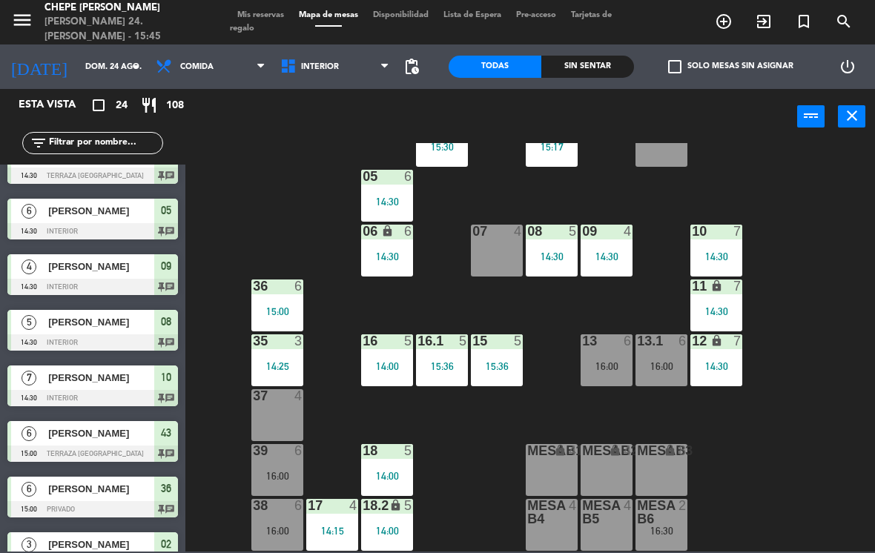
click at [273, 466] on div "39 6 16:00" at bounding box center [277, 470] width 52 height 52
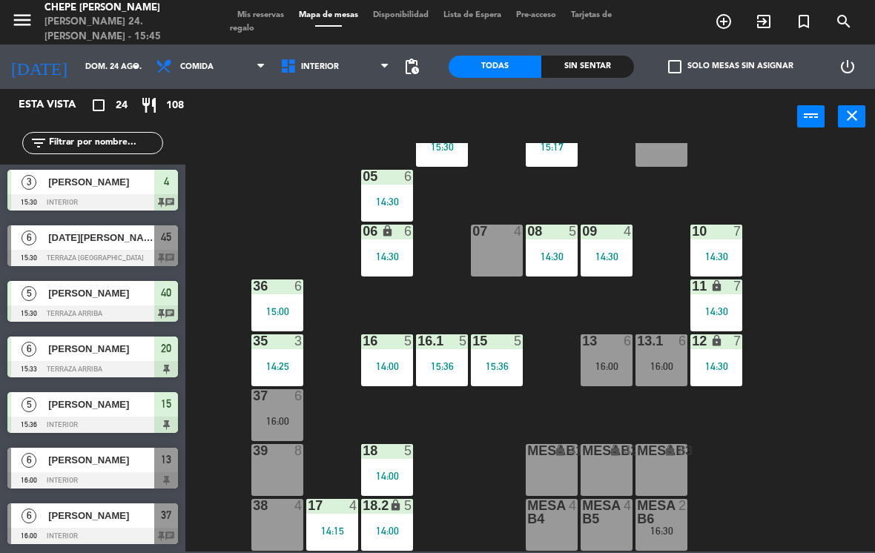
click at [289, 423] on div "16:00" at bounding box center [277, 421] width 52 height 10
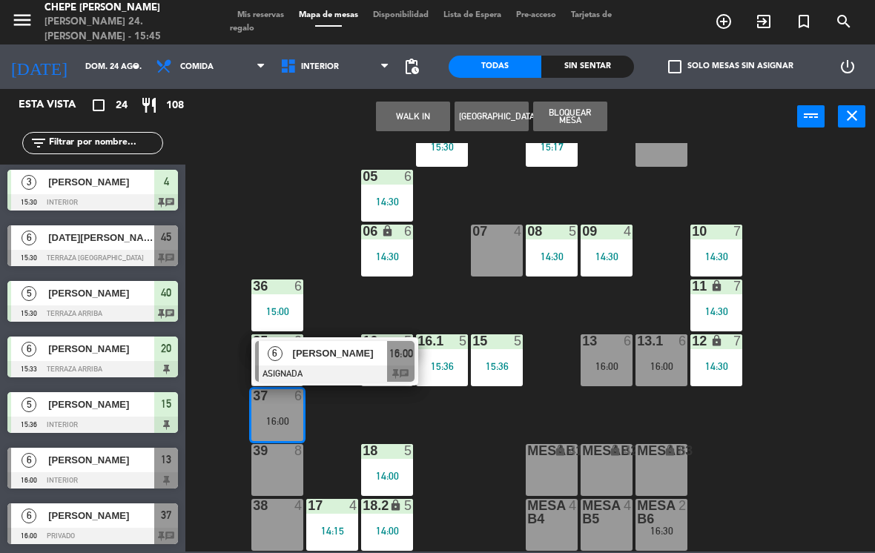
click at [277, 475] on div "39 8" at bounding box center [277, 470] width 52 height 52
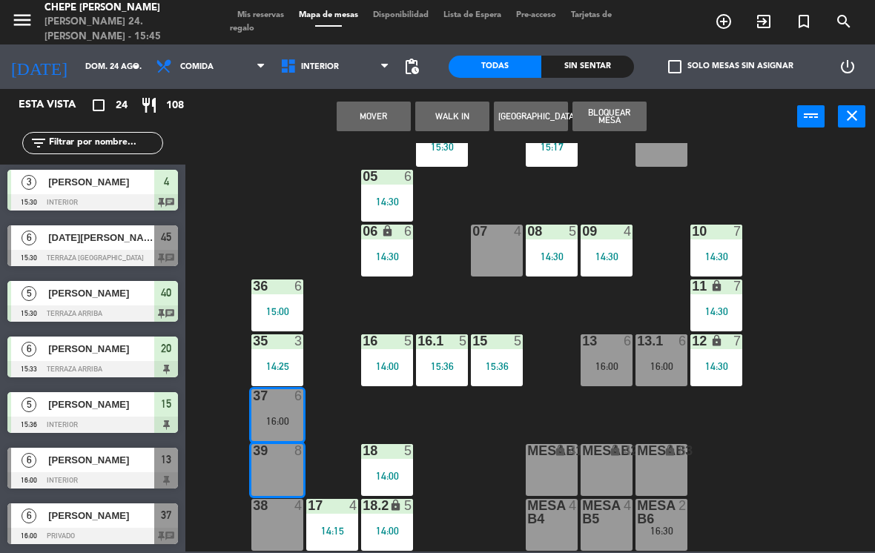
click at [277, 535] on div "38 4" at bounding box center [277, 525] width 52 height 52
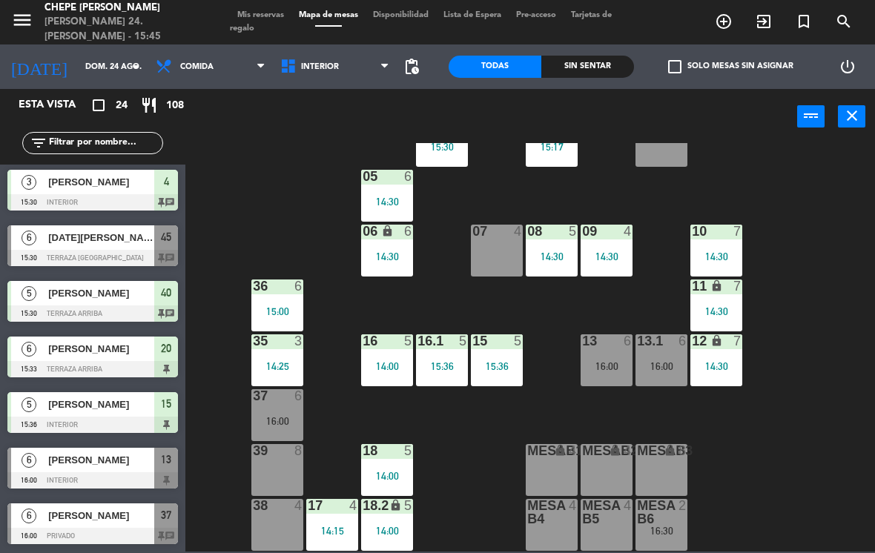
click at [267, 194] on div "02 3 15:17 4 3 15:30 01 3 05 6 14:30 06 lock 6 14:30 07 4 09 4 14:30 10 7 14:30…" at bounding box center [534, 347] width 681 height 409
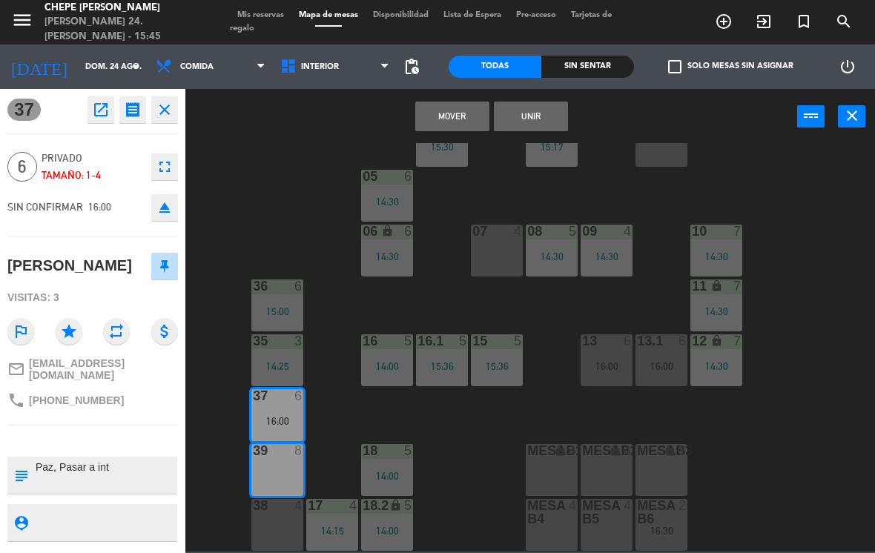
click at [448, 129] on button "Mover" at bounding box center [452, 117] width 74 height 30
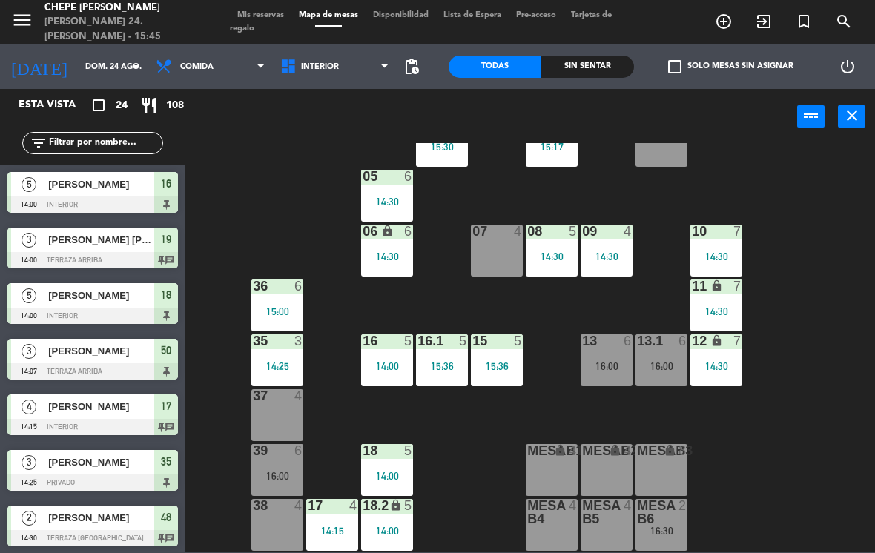
scroll to position [363, 0]
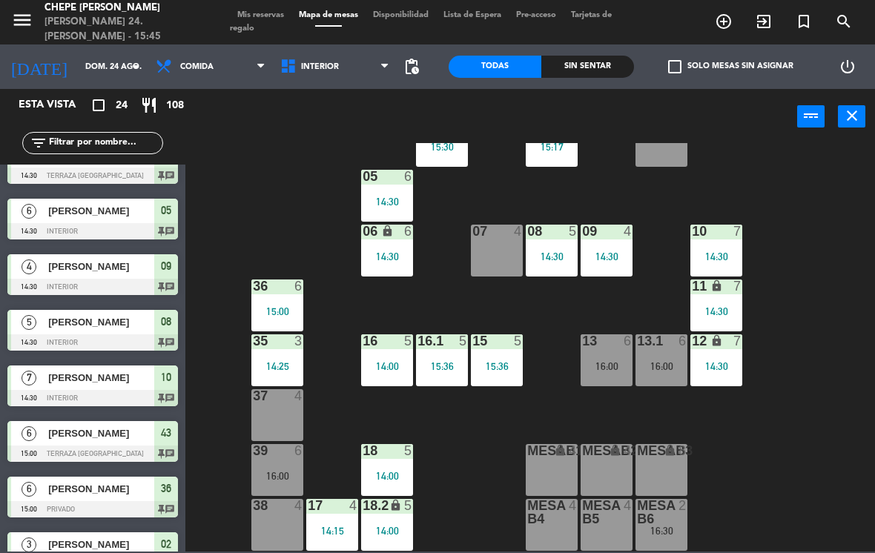
click at [284, 459] on div "39 6" at bounding box center [277, 451] width 52 height 15
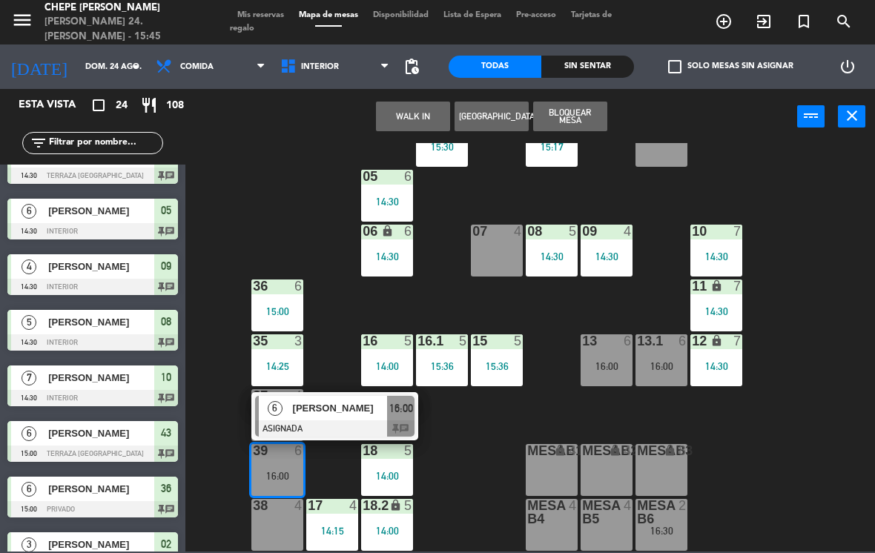
click at [300, 414] on span "[PERSON_NAME]" at bounding box center [340, 408] width 95 height 16
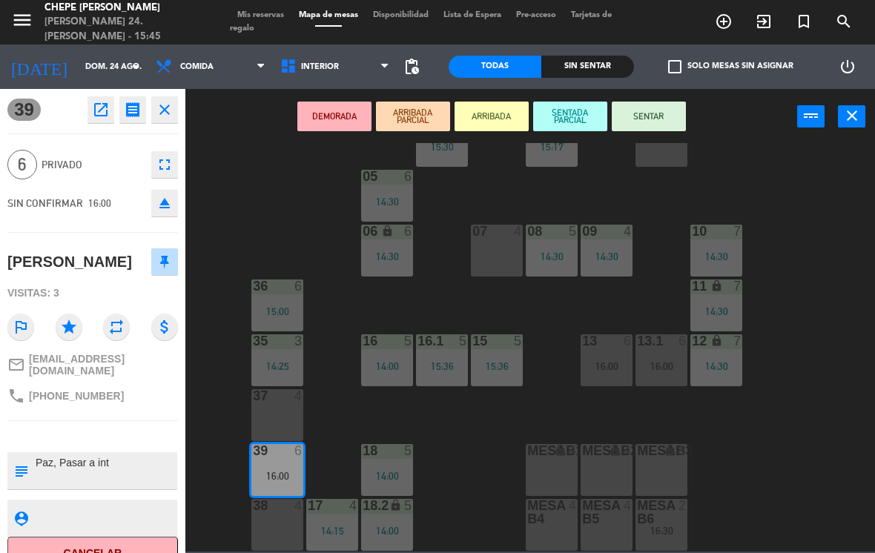
click at [286, 519] on div "38 4" at bounding box center [277, 525] width 52 height 52
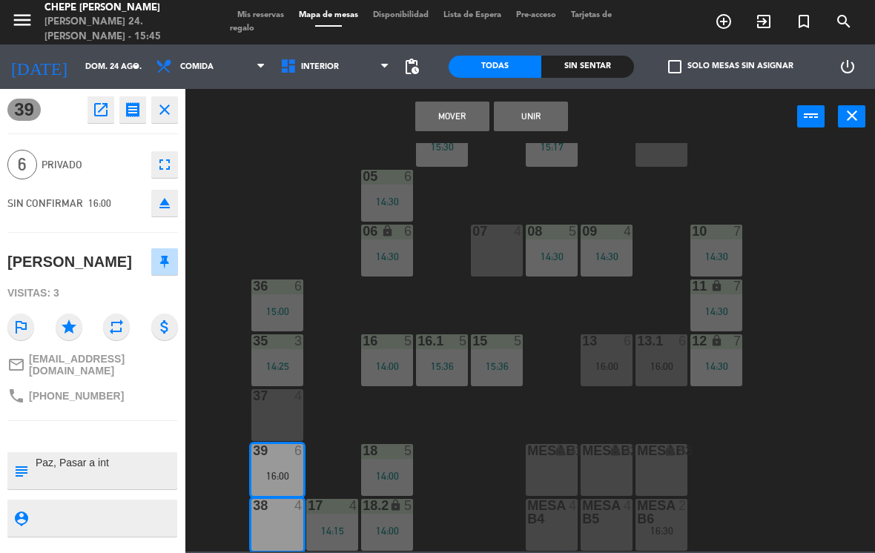
click at [533, 110] on button "Unir" at bounding box center [531, 117] width 74 height 30
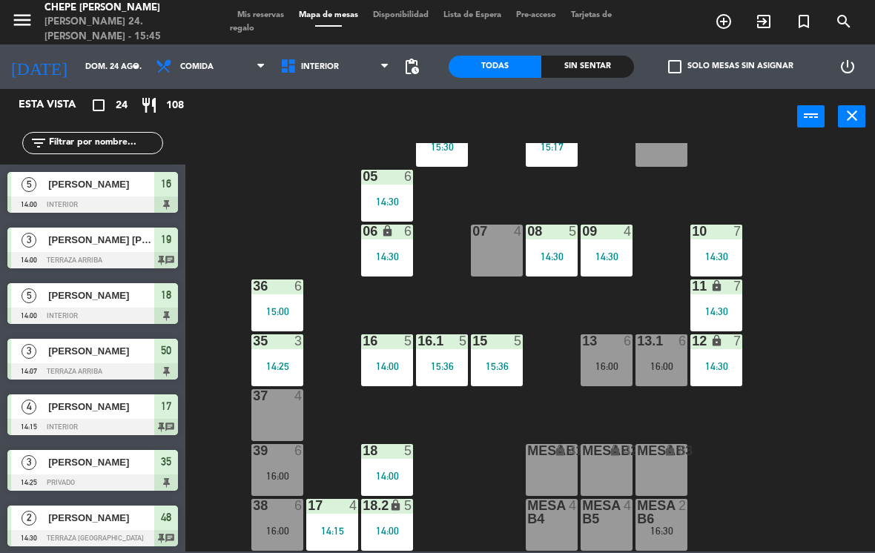
scroll to position [0, 0]
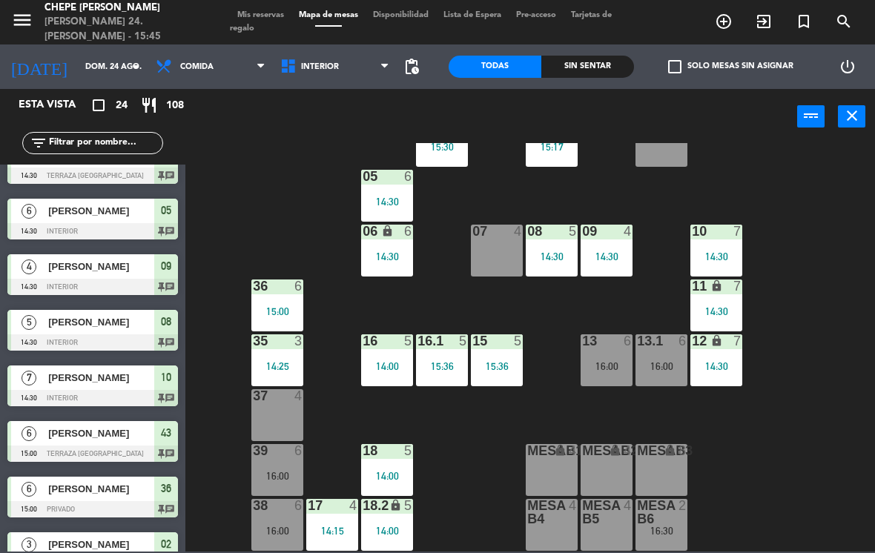
click at [283, 466] on div "39 6 16:00" at bounding box center [277, 470] width 52 height 52
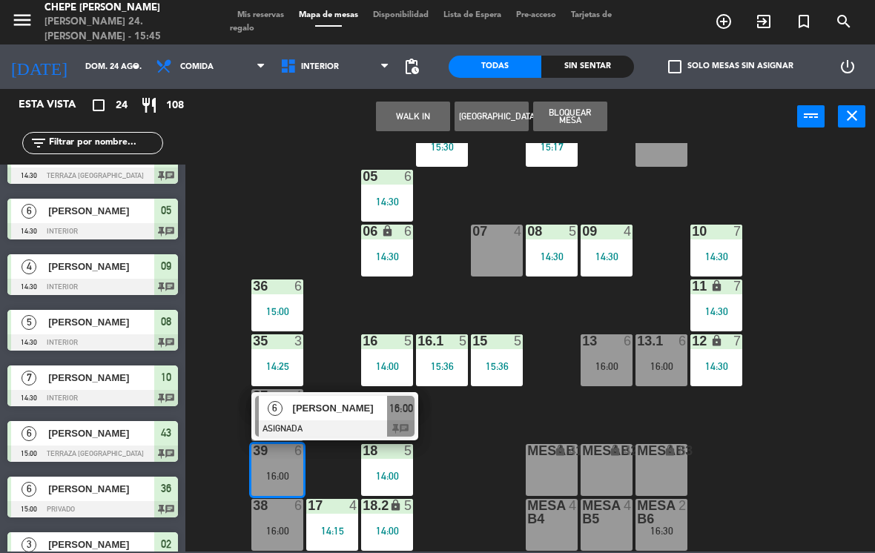
click at [309, 404] on span "[PERSON_NAME]" at bounding box center [340, 408] width 95 height 16
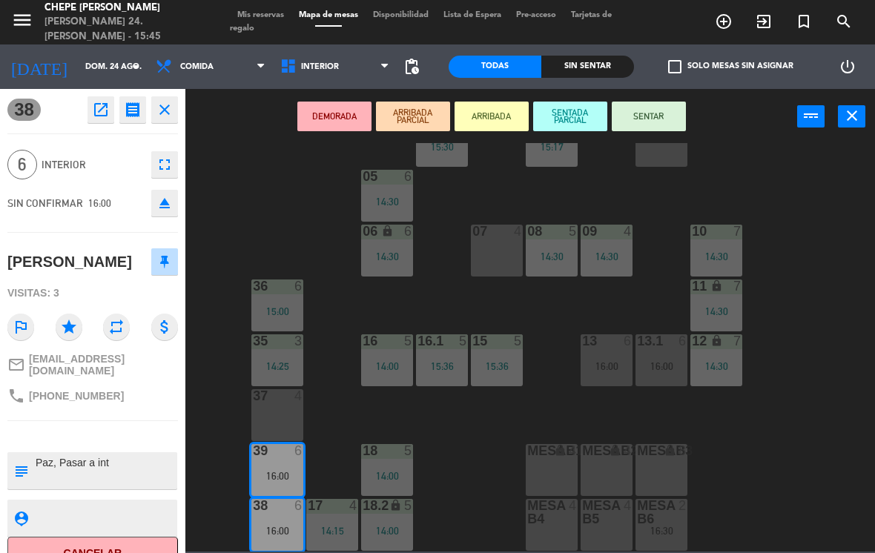
click at [649, 111] on button "SENTAR" at bounding box center [649, 117] width 74 height 30
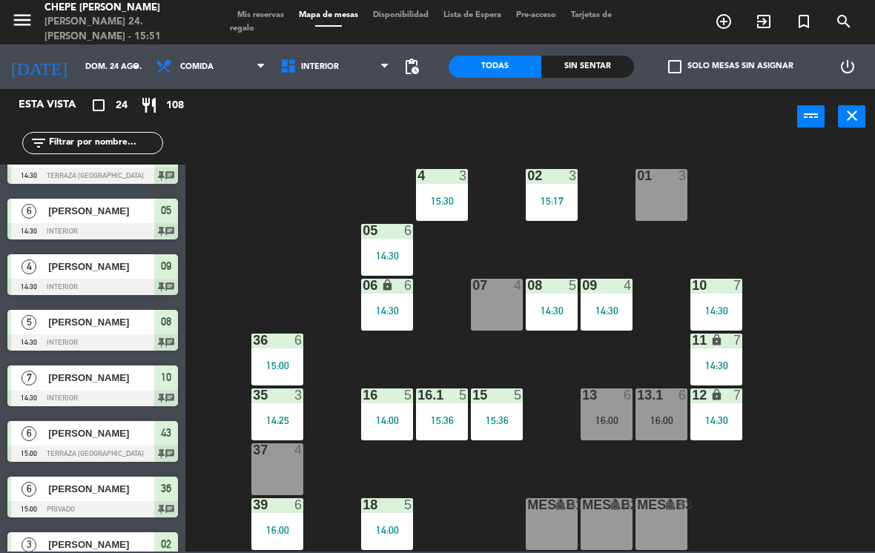
click at [664, 191] on div "01 3" at bounding box center [661, 195] width 52 height 52
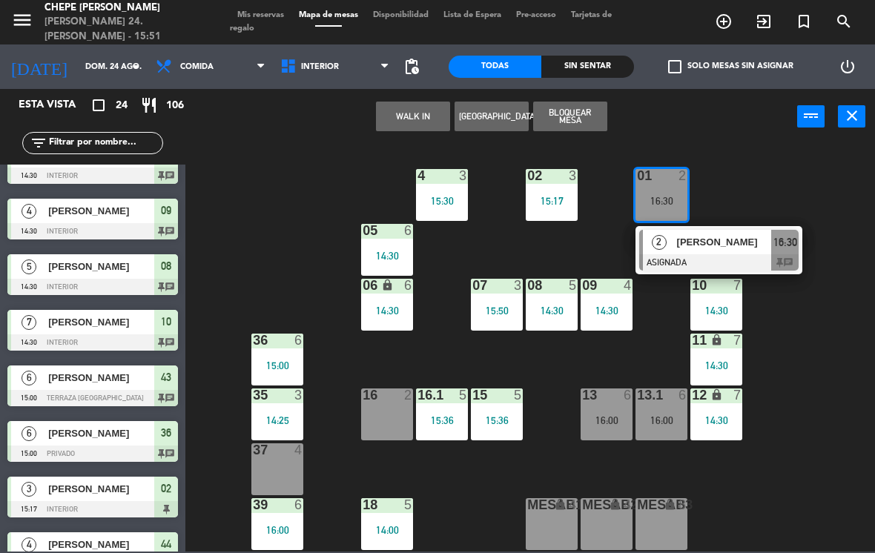
click at [429, 113] on button "WALK IN" at bounding box center [413, 117] width 74 height 30
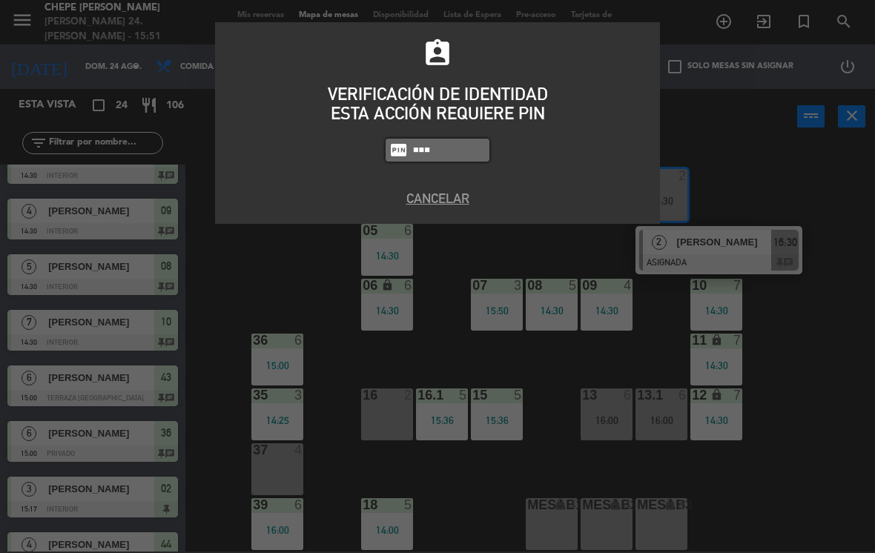
type input "8663"
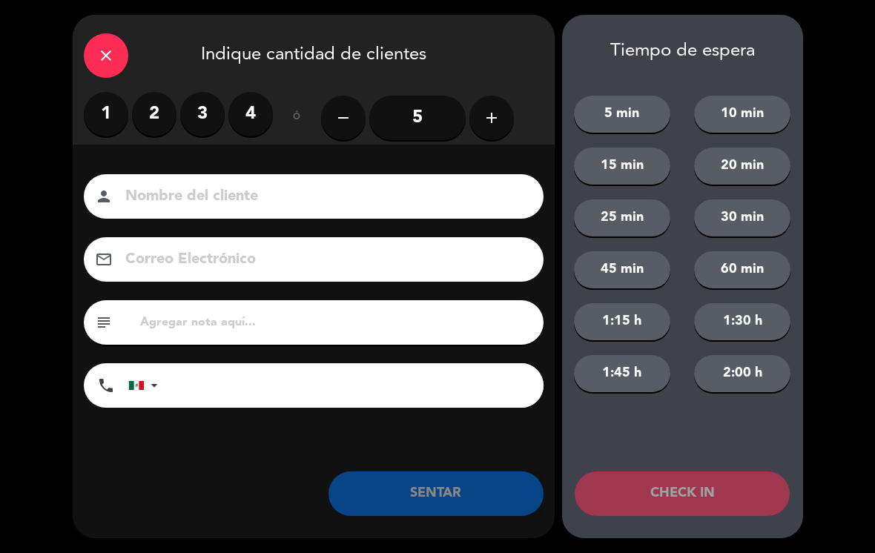
click at [157, 127] on label "2" at bounding box center [154, 114] width 44 height 44
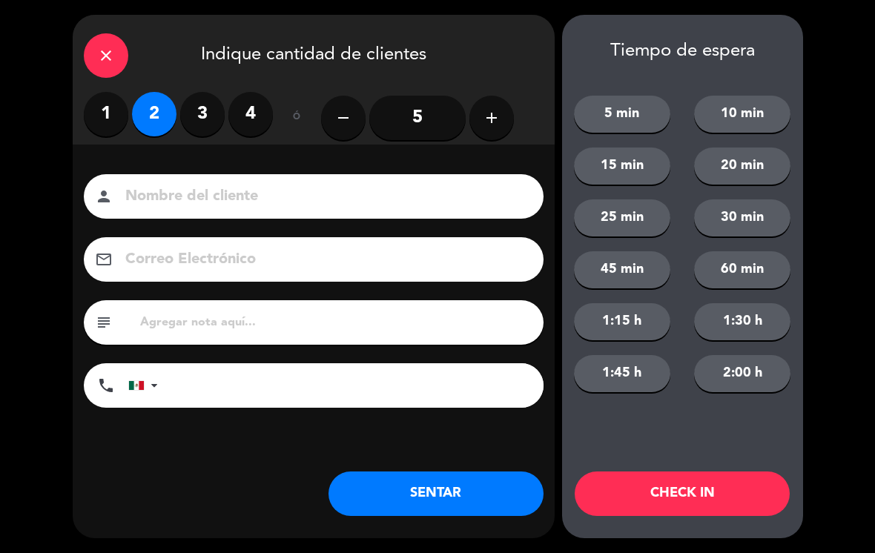
click at [165, 199] on input at bounding box center [324, 197] width 400 height 26
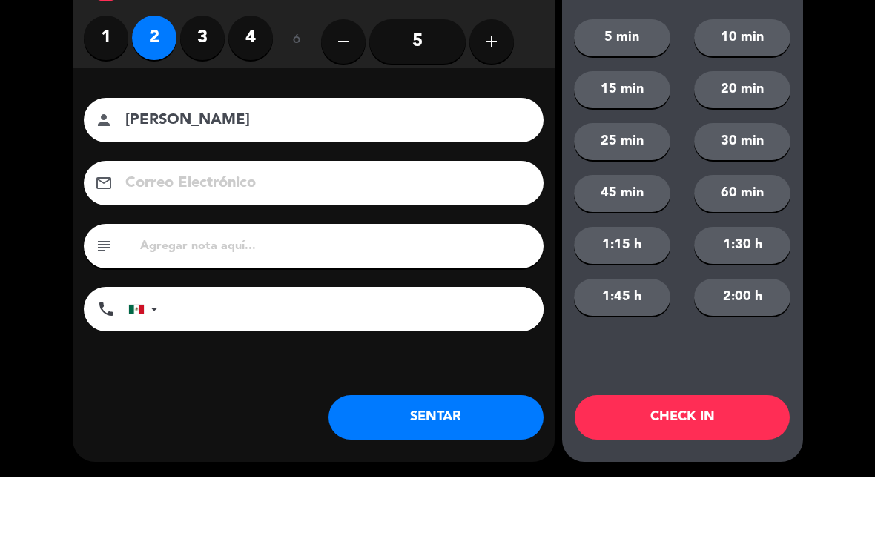
type input "[PERSON_NAME]"
click at [848, 188] on div "close Indique cantidad de clientes 1 2 3 4 ó remove 5 add Nombre del cliente pe…" at bounding box center [437, 276] width 875 height 553
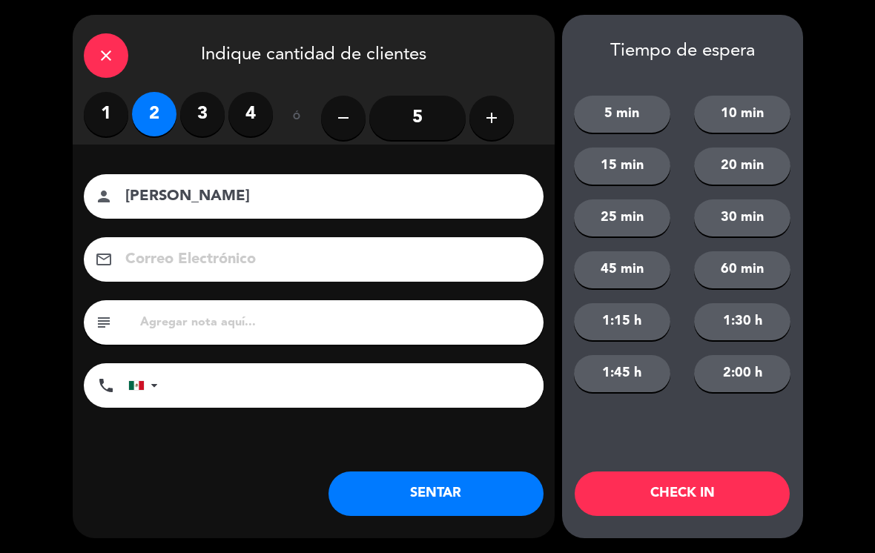
click at [441, 208] on input "[PERSON_NAME]" at bounding box center [324, 197] width 400 height 26
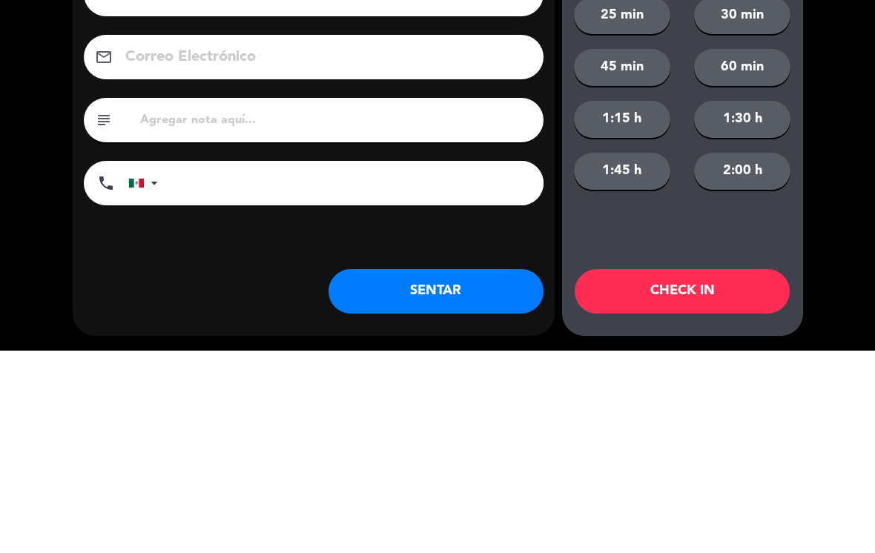
click at [448, 363] on input "tel" at bounding box center [358, 385] width 371 height 44
click at [312, 214] on div "Nombre del cliente person [PERSON_NAME] Correo Electrónico email subject phone …" at bounding box center [314, 316] width 482 height 342
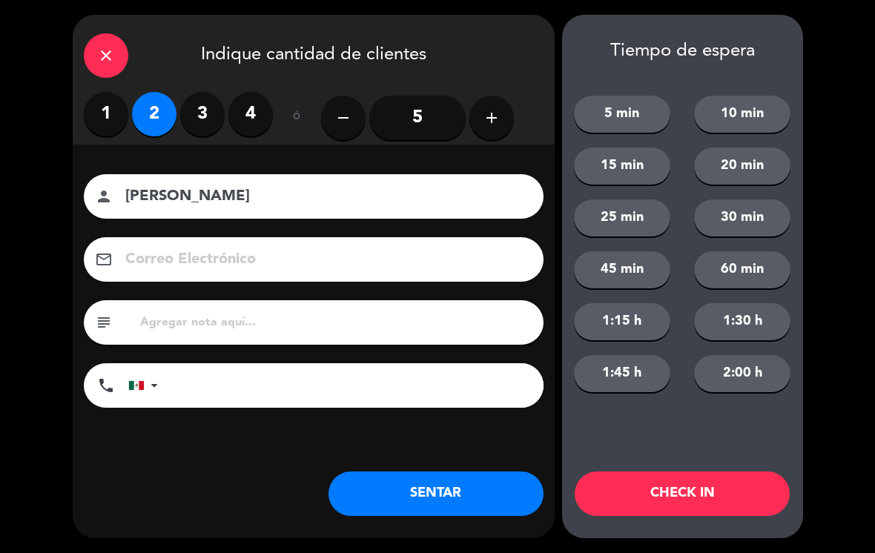
click at [509, 477] on button "SENTAR" at bounding box center [435, 494] width 215 height 44
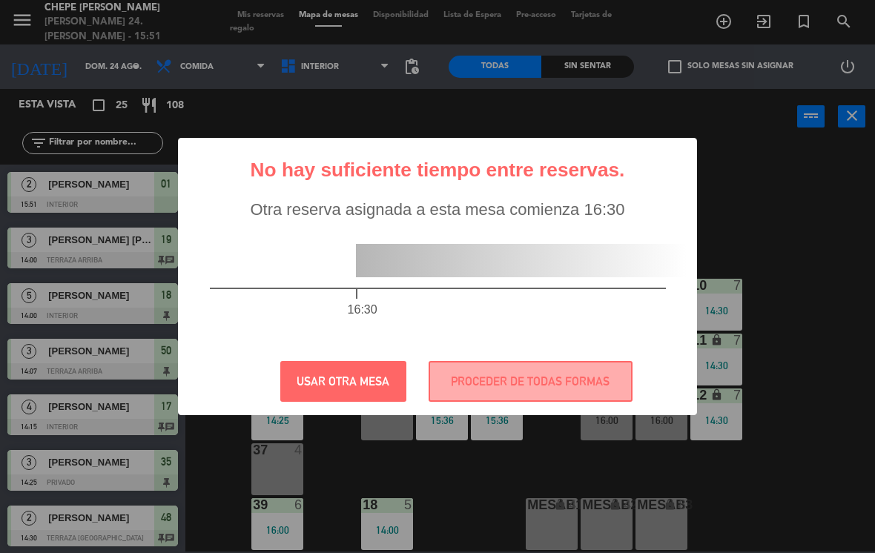
click at [306, 387] on button "USAR OTRA MESA" at bounding box center [343, 381] width 126 height 41
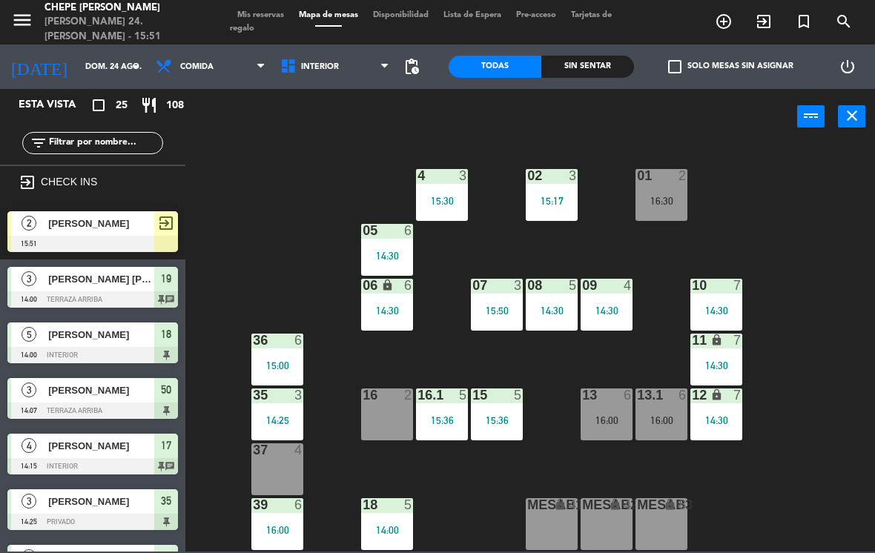
click at [674, 191] on div "01 2 16:30" at bounding box center [661, 195] width 52 height 52
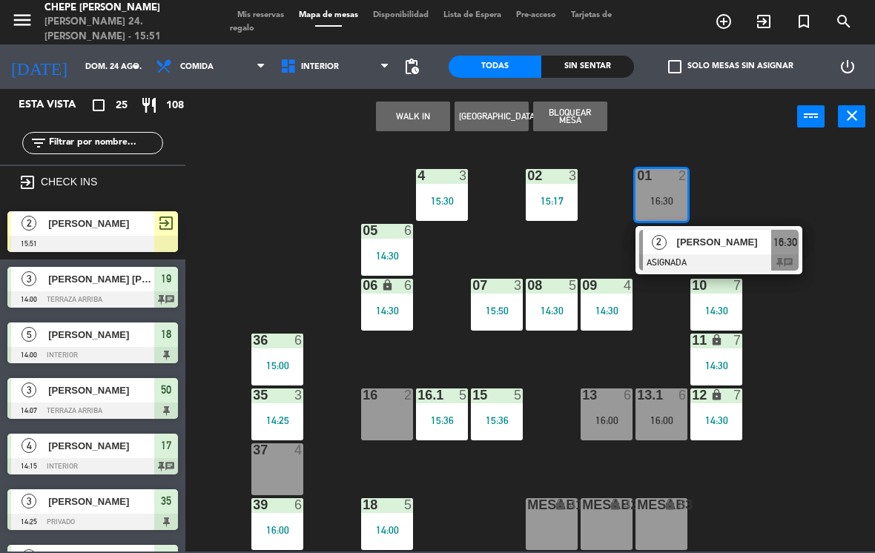
click at [741, 248] on span "[PERSON_NAME]" at bounding box center [724, 242] width 95 height 16
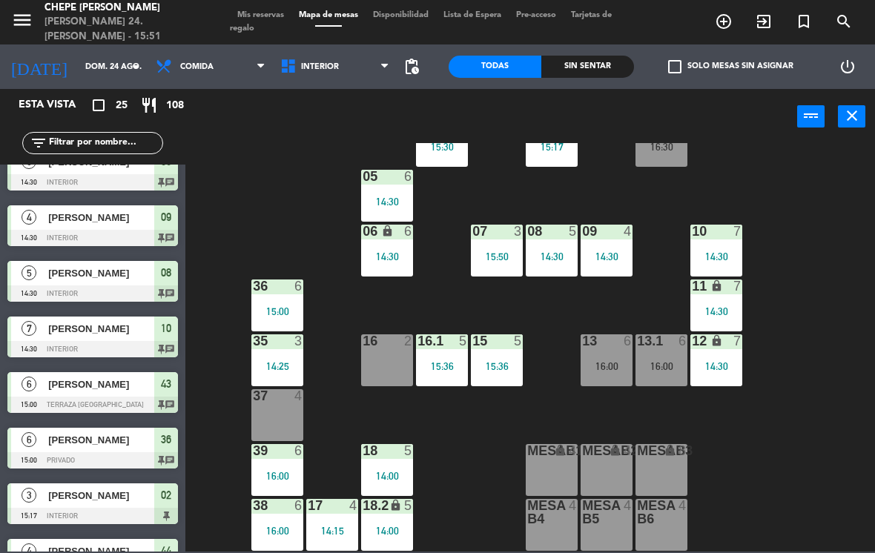
scroll to position [54, 0]
click at [657, 159] on div "01 2 16:30" at bounding box center [661, 141] width 52 height 52
click at [794, 432] on div "02 3 15:17 4 3 15:30 01 2 16:30 05 6 14:30 06 lock 6 14:30 07 3 15:50 09 4 14:3…" at bounding box center [534, 347] width 681 height 409
click at [56, 145] on input "text" at bounding box center [104, 143] width 115 height 16
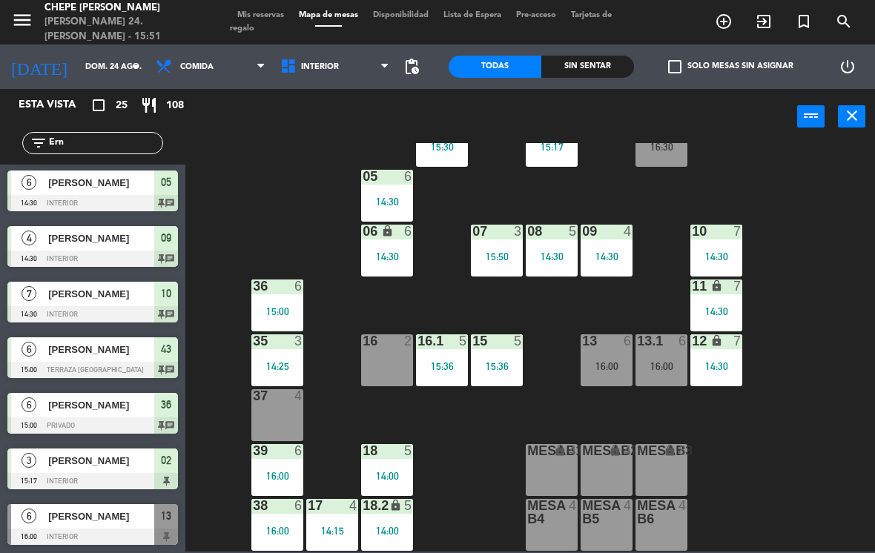
scroll to position [0, 0]
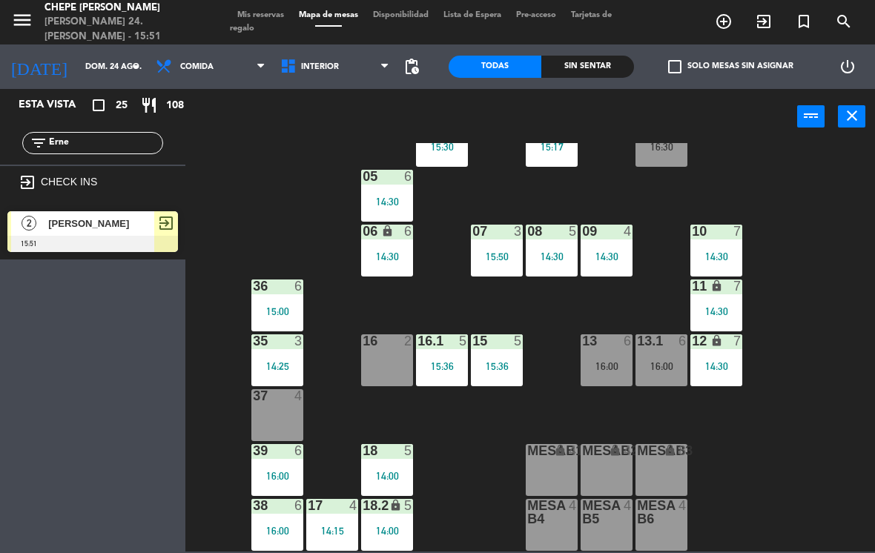
click at [248, 175] on div "02 3 15:17 4 3 15:30 01 2 16:30 05 6 14:30 06 lock 6 14:30 07 3 15:50 09 4 14:3…" at bounding box center [534, 347] width 681 height 409
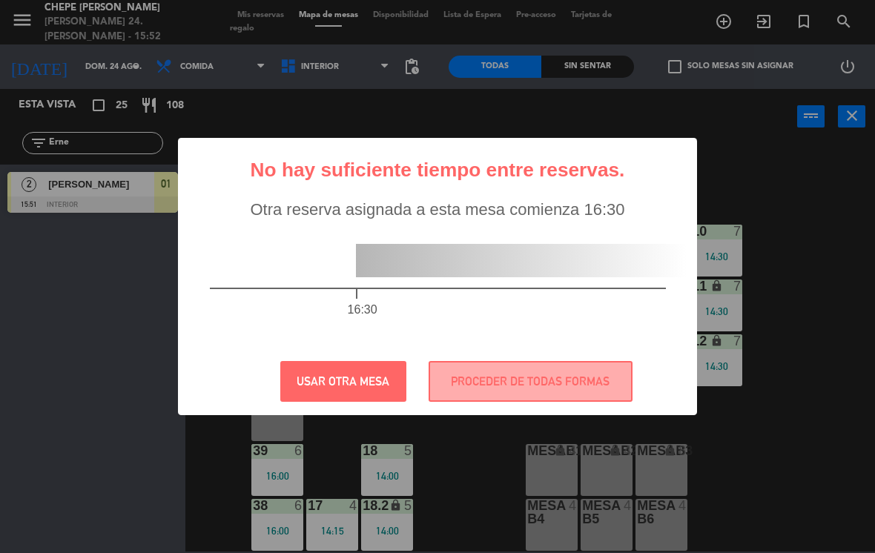
click at [583, 380] on button "PROCEDER DE TODAS FORMAS" at bounding box center [531, 381] width 204 height 41
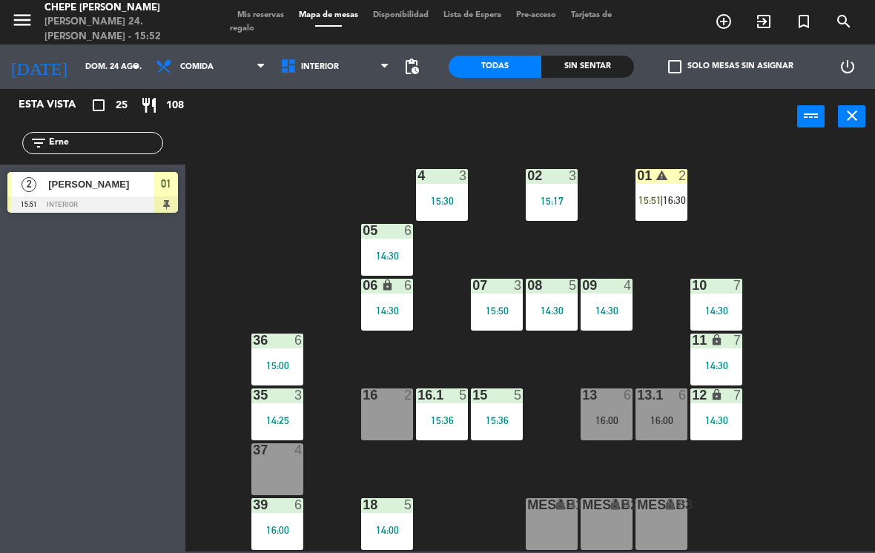
click at [646, 190] on div "01 warning 2 15:51 | 16:30" at bounding box center [661, 195] width 52 height 52
click at [656, 196] on div "15:51" at bounding box center [661, 201] width 52 height 10
click at [835, 301] on div "02 3 15:17 4 3 15:30 01 2 15:51 05 6 14:30 06 lock 6 14:30 07 3 15:50 09 4 14:3…" at bounding box center [534, 347] width 681 height 409
click at [82, 138] on input "Erne" at bounding box center [104, 143] width 115 height 16
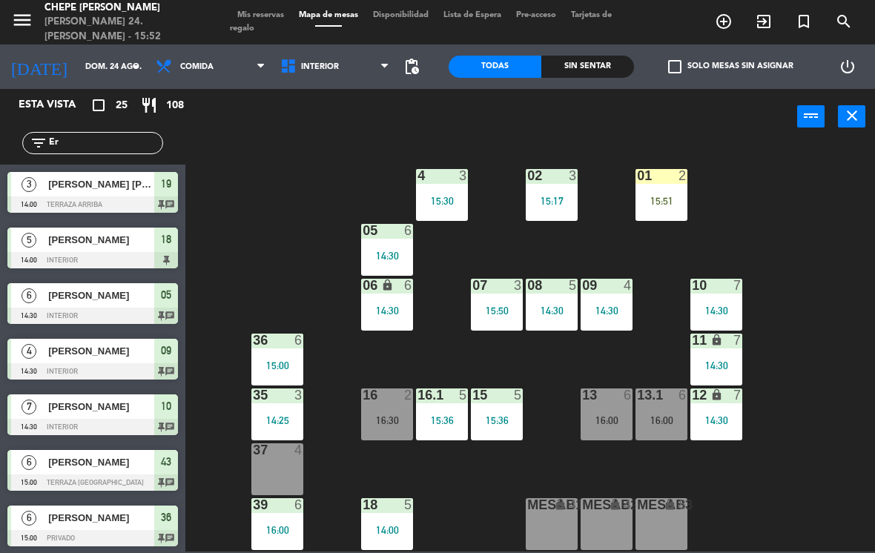
type input "E"
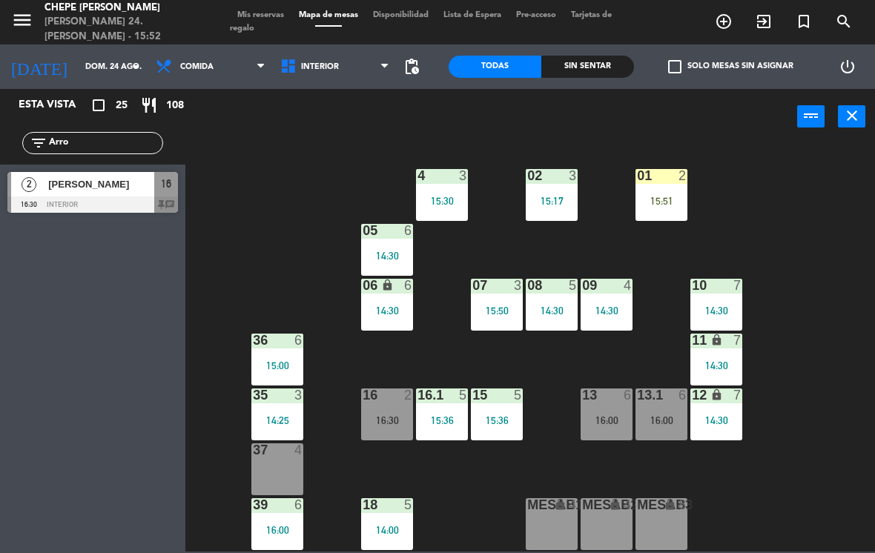
type input "Arro"
click at [250, 185] on div "02 3 15:17 4 3 15:30 01 2 15:51 05 6 14:30 06 lock 6 14:30 07 3 15:50 09 4 14:3…" at bounding box center [534, 347] width 681 height 409
click at [275, 471] on div "16:30" at bounding box center [277, 475] width 52 height 10
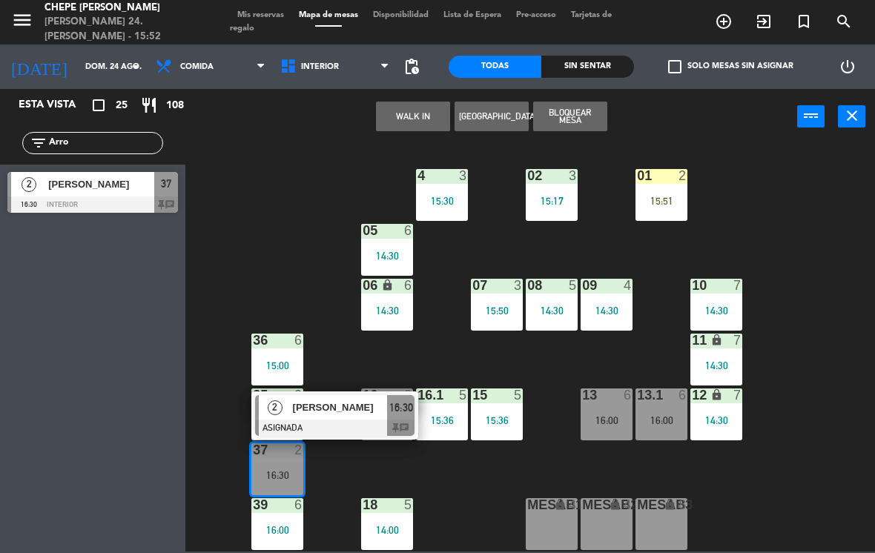
click at [328, 416] on div "[PERSON_NAME]" at bounding box center [339, 407] width 96 height 24
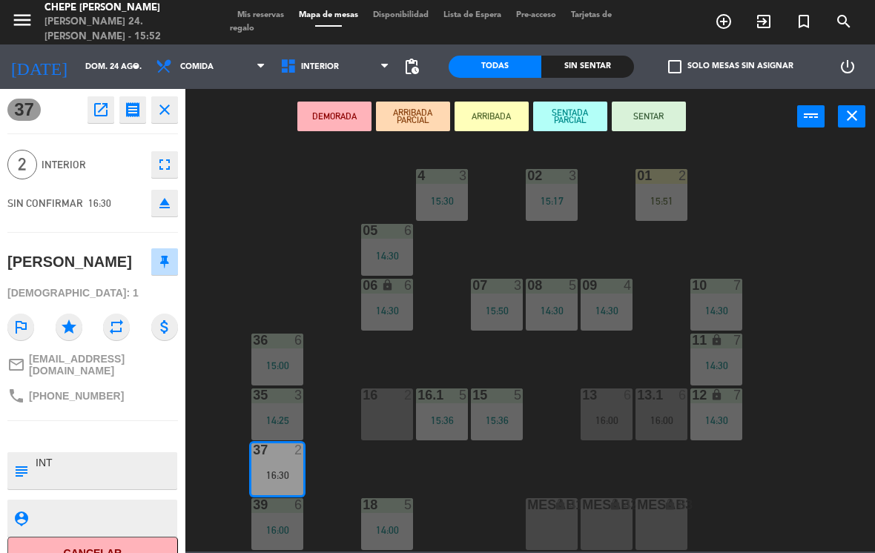
click at [92, 101] on icon "open_in_new" at bounding box center [101, 110] width 18 height 18
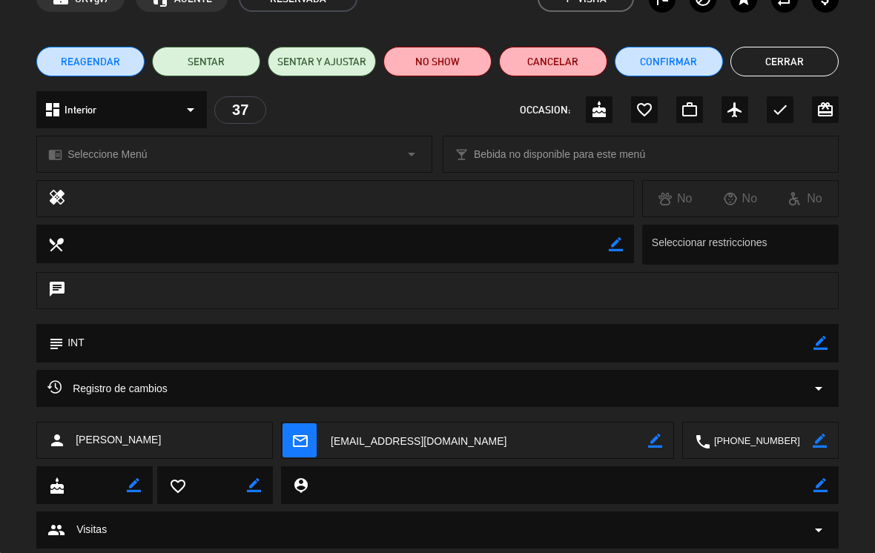
scroll to position [97, 0]
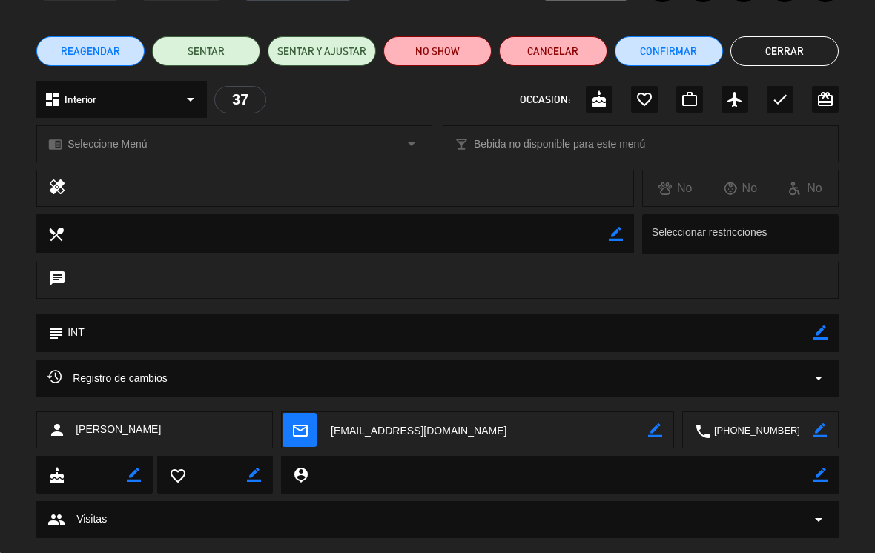
click at [819, 374] on icon "arrow_drop_down" at bounding box center [819, 378] width 18 height 18
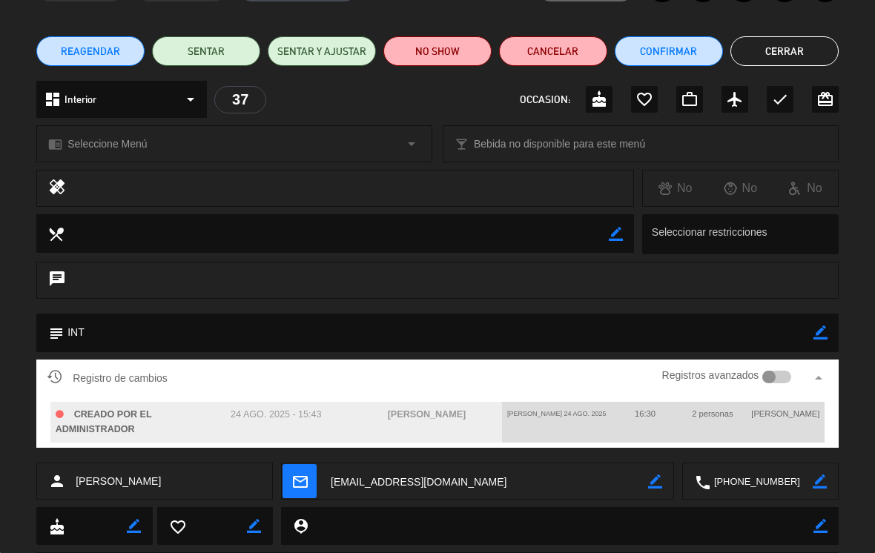
click at [812, 59] on button "Cerrar" at bounding box center [784, 51] width 108 height 30
